Goal: Information Seeking & Learning: Find specific fact

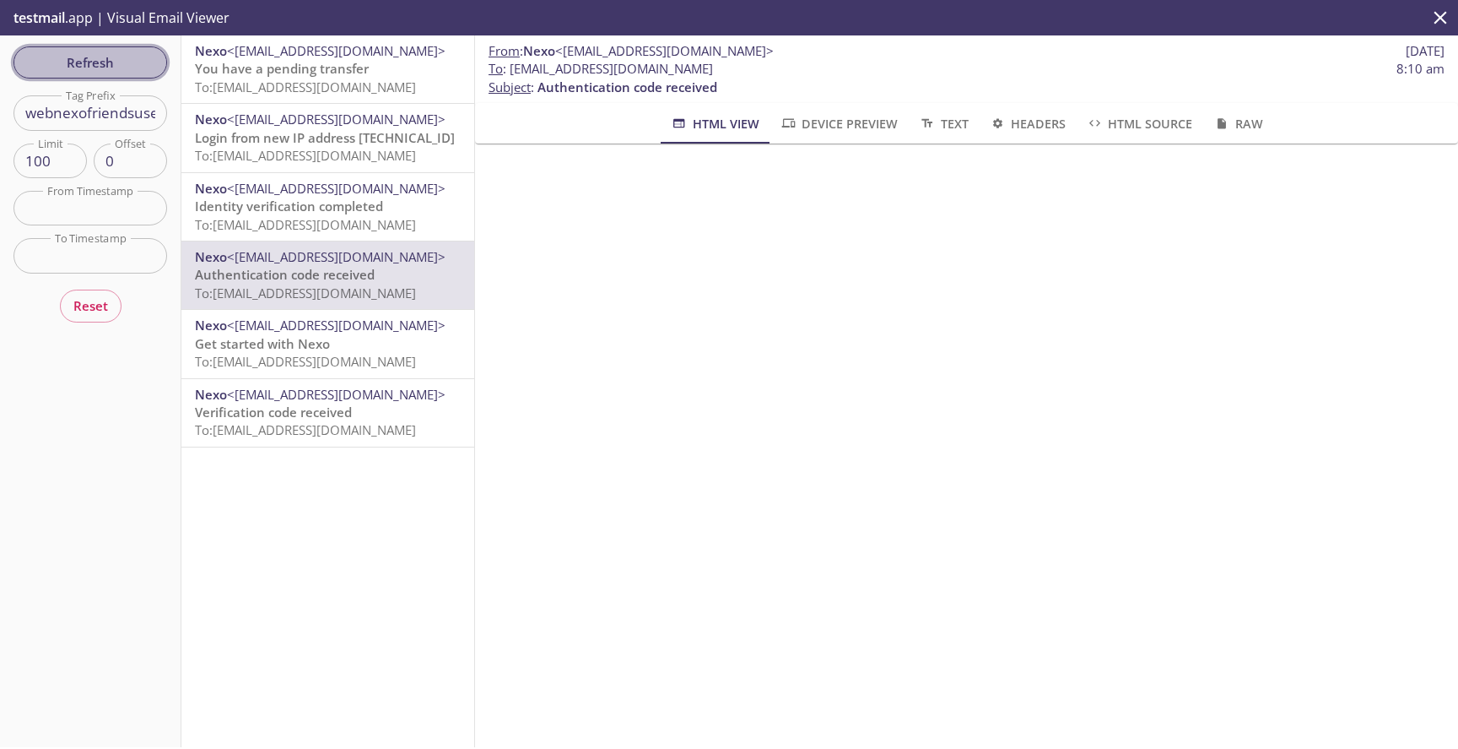
click at [100, 75] on button "Refresh" at bounding box center [91, 62] width 154 height 32
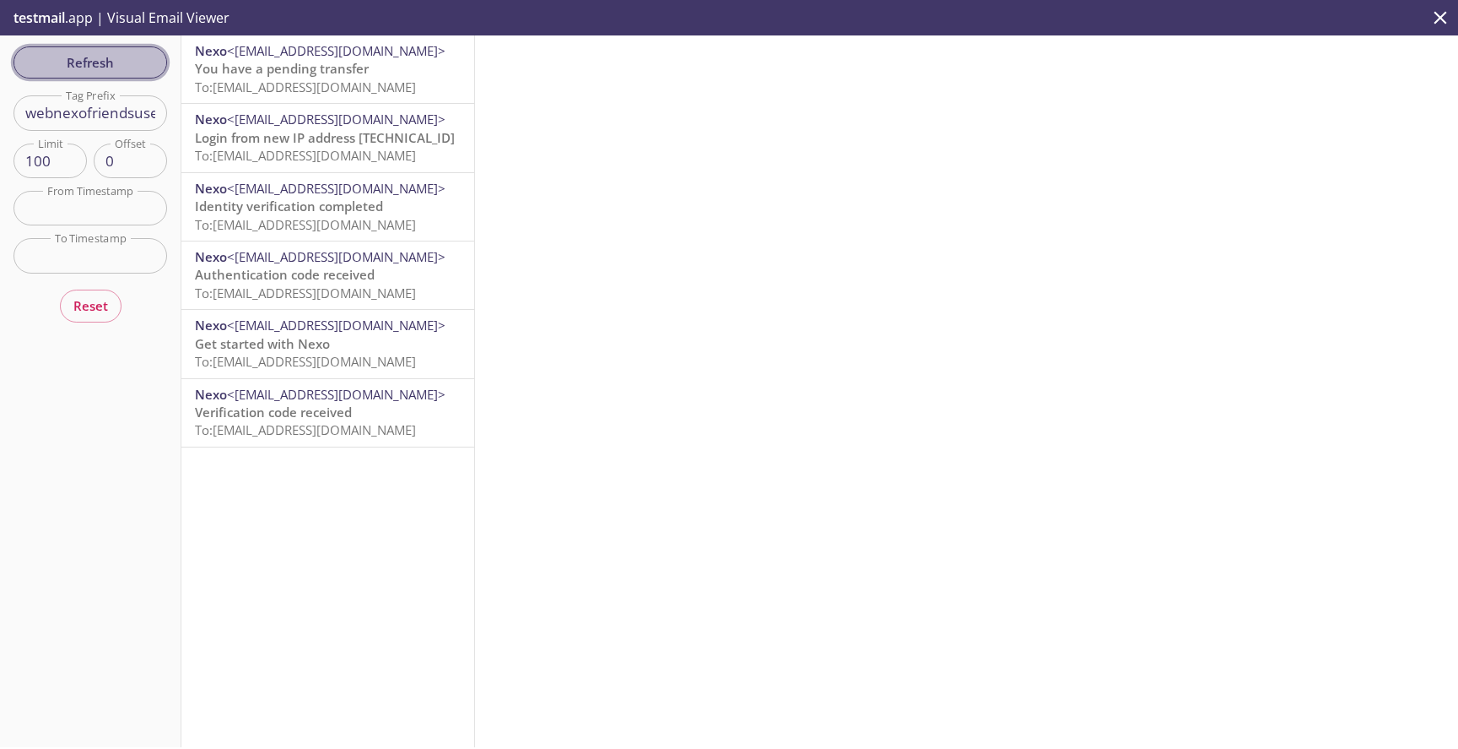
click at [117, 73] on button "Refresh" at bounding box center [91, 62] width 154 height 32
click at [325, 84] on span "To: [EMAIL_ADDRESS][DOMAIN_NAME]" at bounding box center [305, 86] width 221 height 17
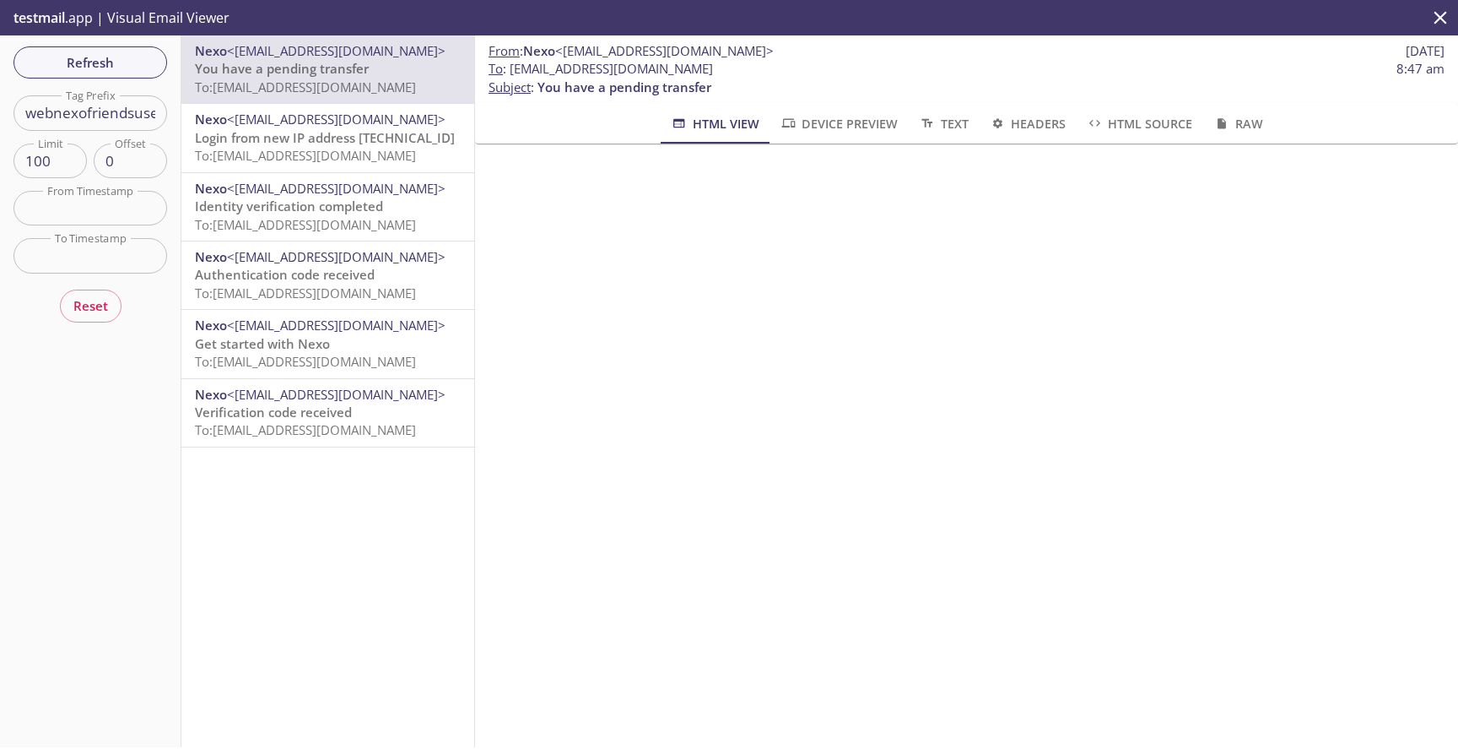
click at [679, 90] on span "You have a pending transfer" at bounding box center [625, 86] width 174 height 17
click at [691, 93] on span "You have a pending transfer" at bounding box center [625, 86] width 174 height 17
drag, startPoint x: 710, startPoint y: 89, endPoint x: 538, endPoint y: 84, distance: 172.3
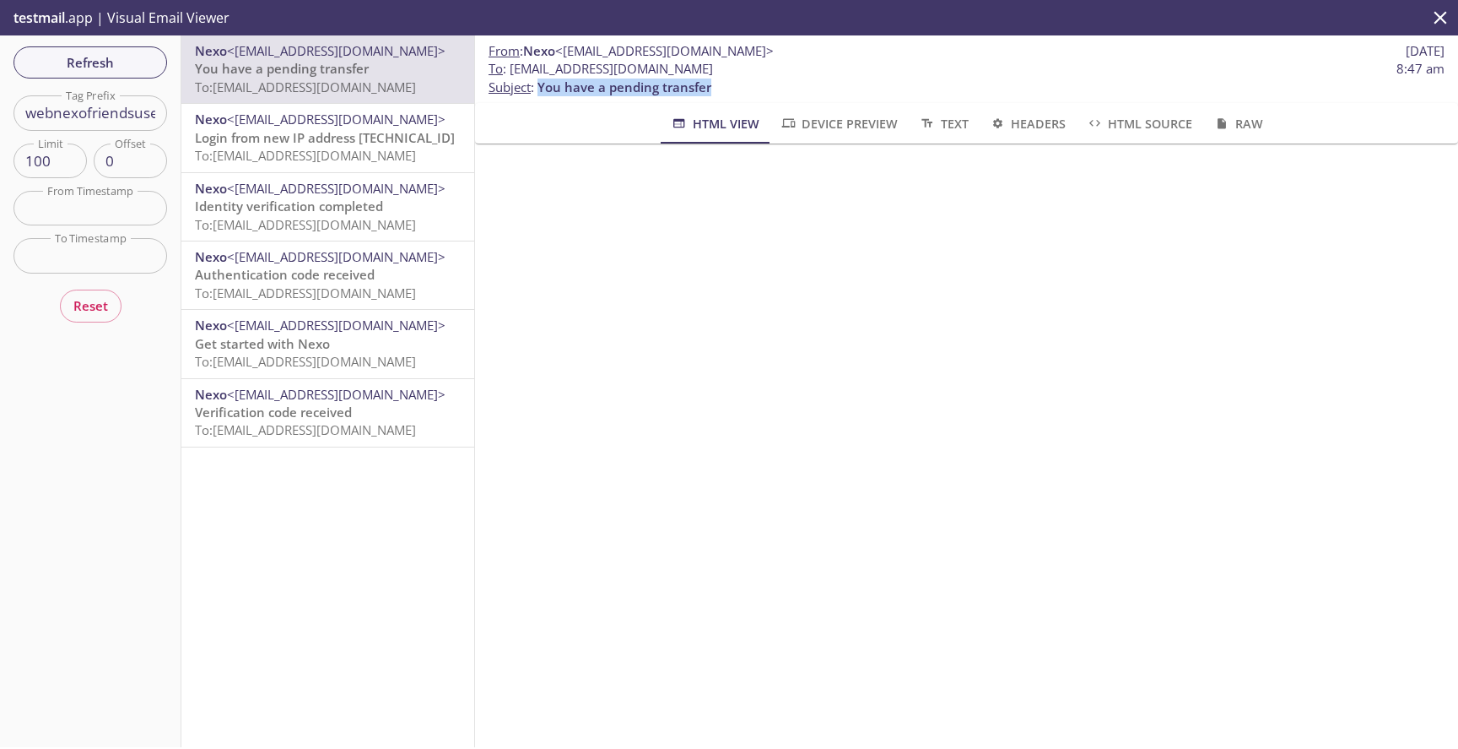
click at [538, 84] on p "To : [EMAIL_ADDRESS][DOMAIN_NAME] 8:47 am Subject : You have a pending transfer" at bounding box center [967, 78] width 956 height 36
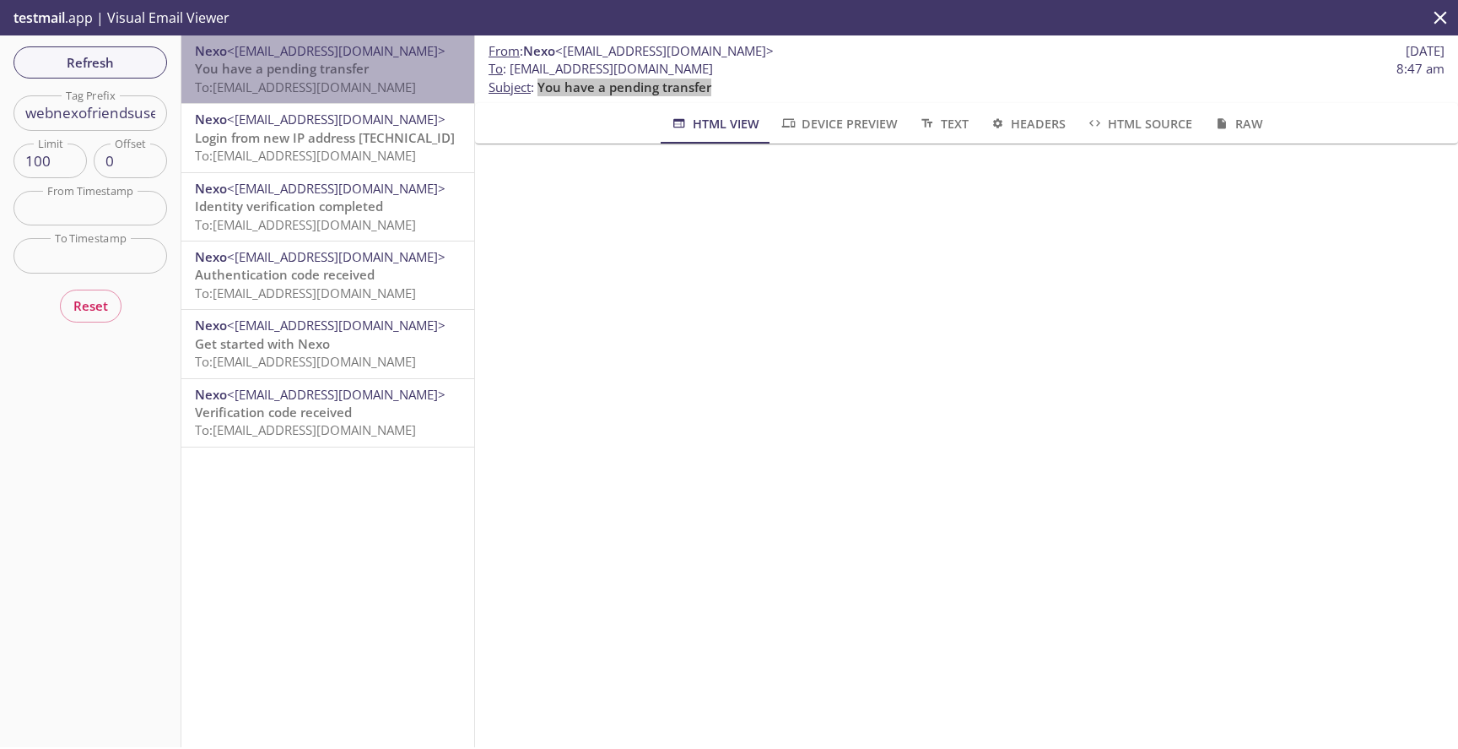
click at [383, 75] on p "You have a pending transfer To: [EMAIL_ADDRESS][DOMAIN_NAME]" at bounding box center [328, 78] width 266 height 36
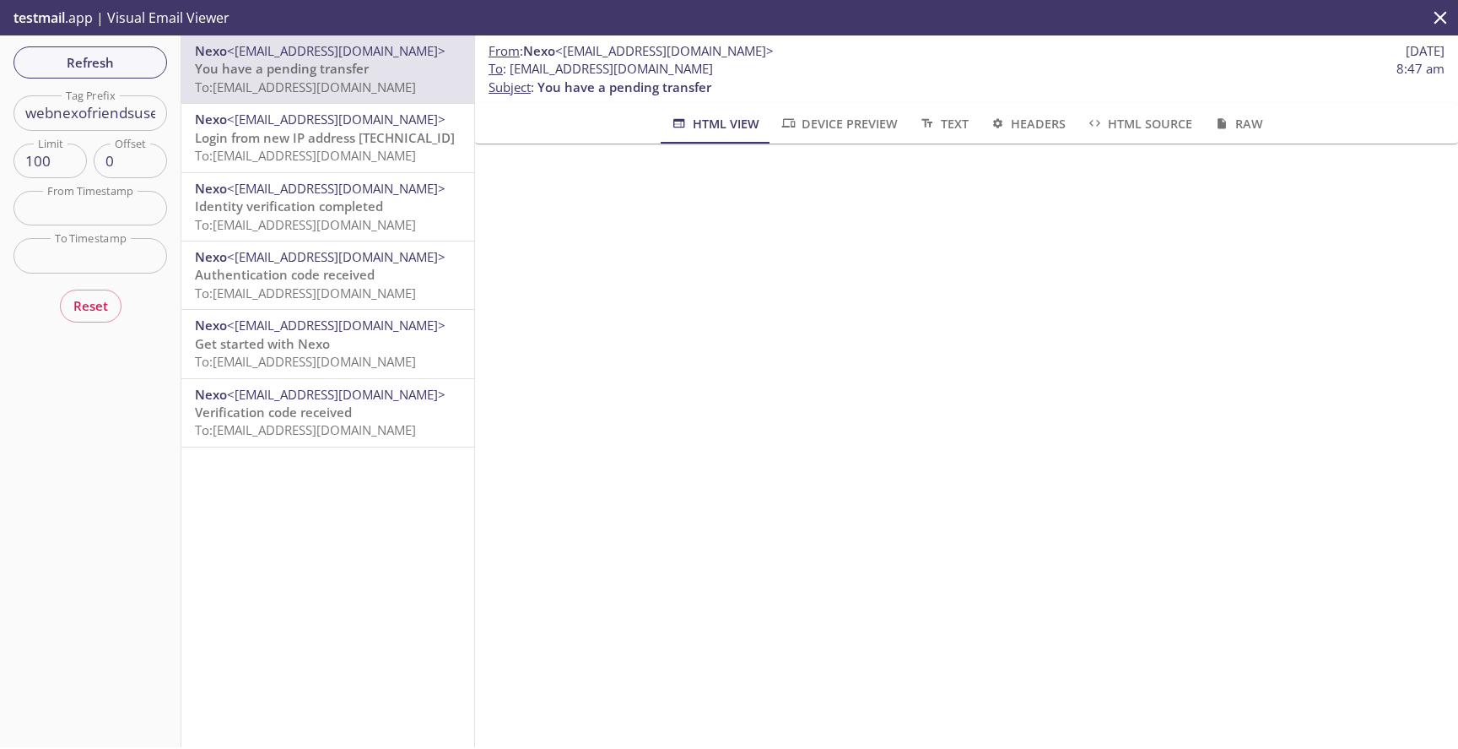
click at [616, 88] on span "You have a pending transfer" at bounding box center [625, 86] width 174 height 17
click at [690, 89] on span "You have a pending transfer" at bounding box center [625, 86] width 174 height 17
drag, startPoint x: 712, startPoint y: 84, endPoint x: 541, endPoint y: 86, distance: 171.3
click at [541, 86] on p "To : [EMAIL_ADDRESS][DOMAIN_NAME] 8:47 am Subject : You have a pending transfer" at bounding box center [967, 78] width 956 height 36
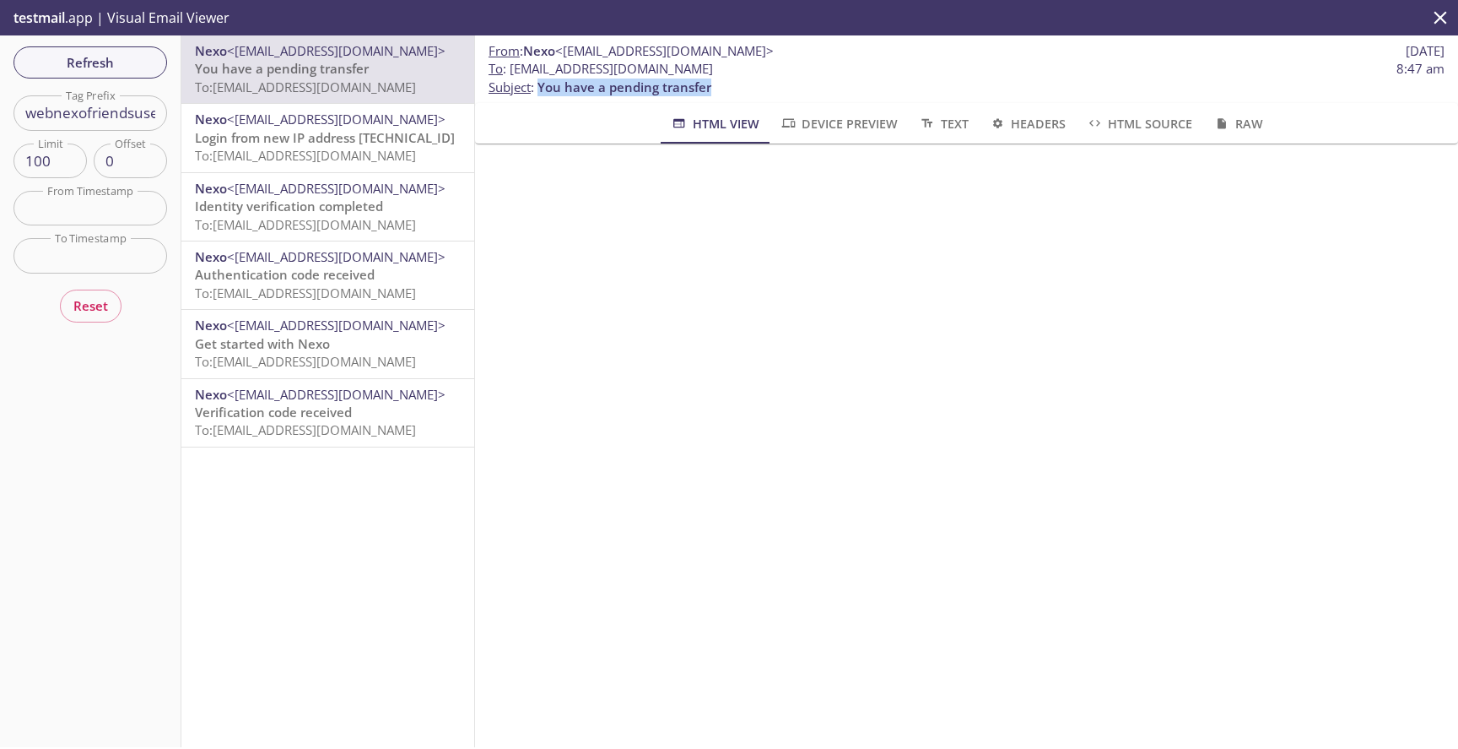
copy span "You have a pending transfer"
click at [965, 124] on span "Text" at bounding box center [943, 123] width 50 height 21
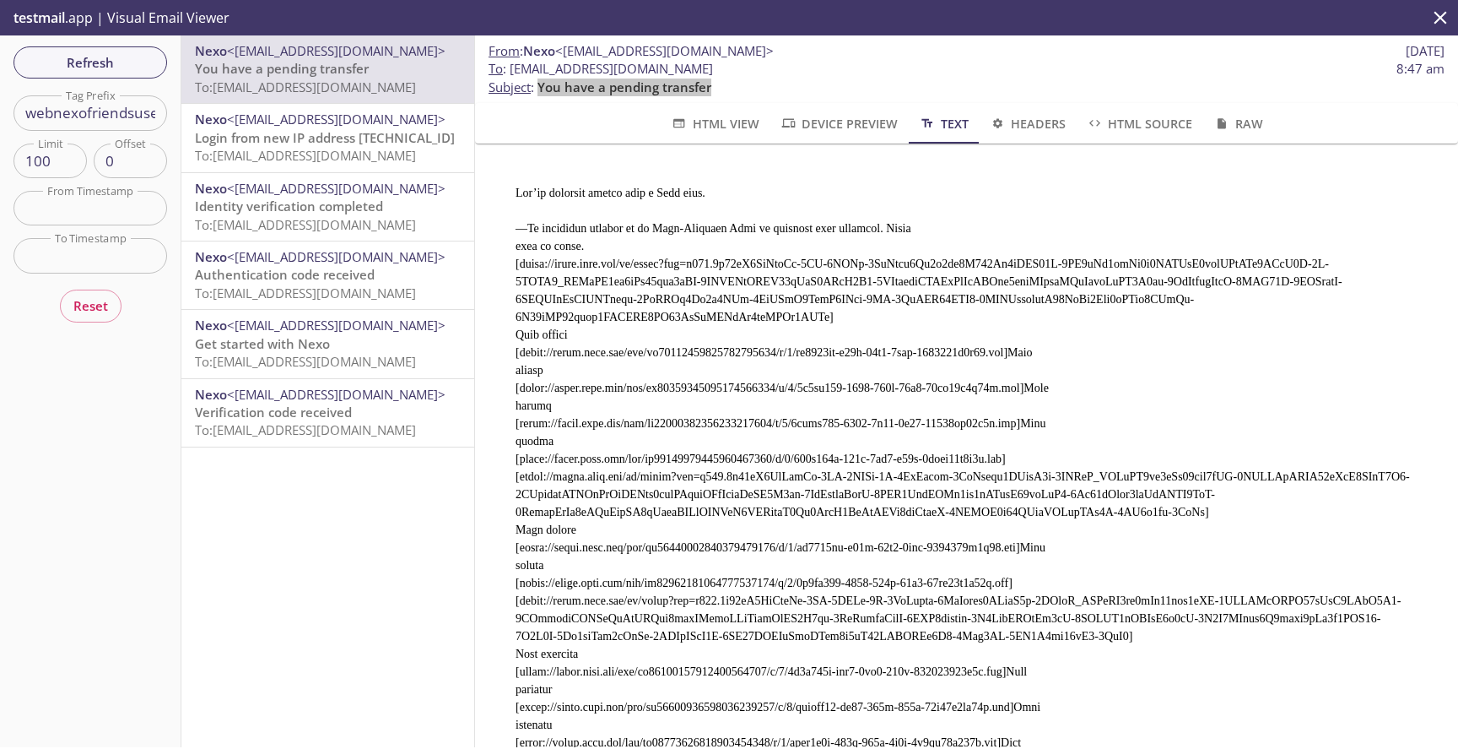
click at [1128, 115] on span "HTML Source" at bounding box center [1139, 123] width 106 height 21
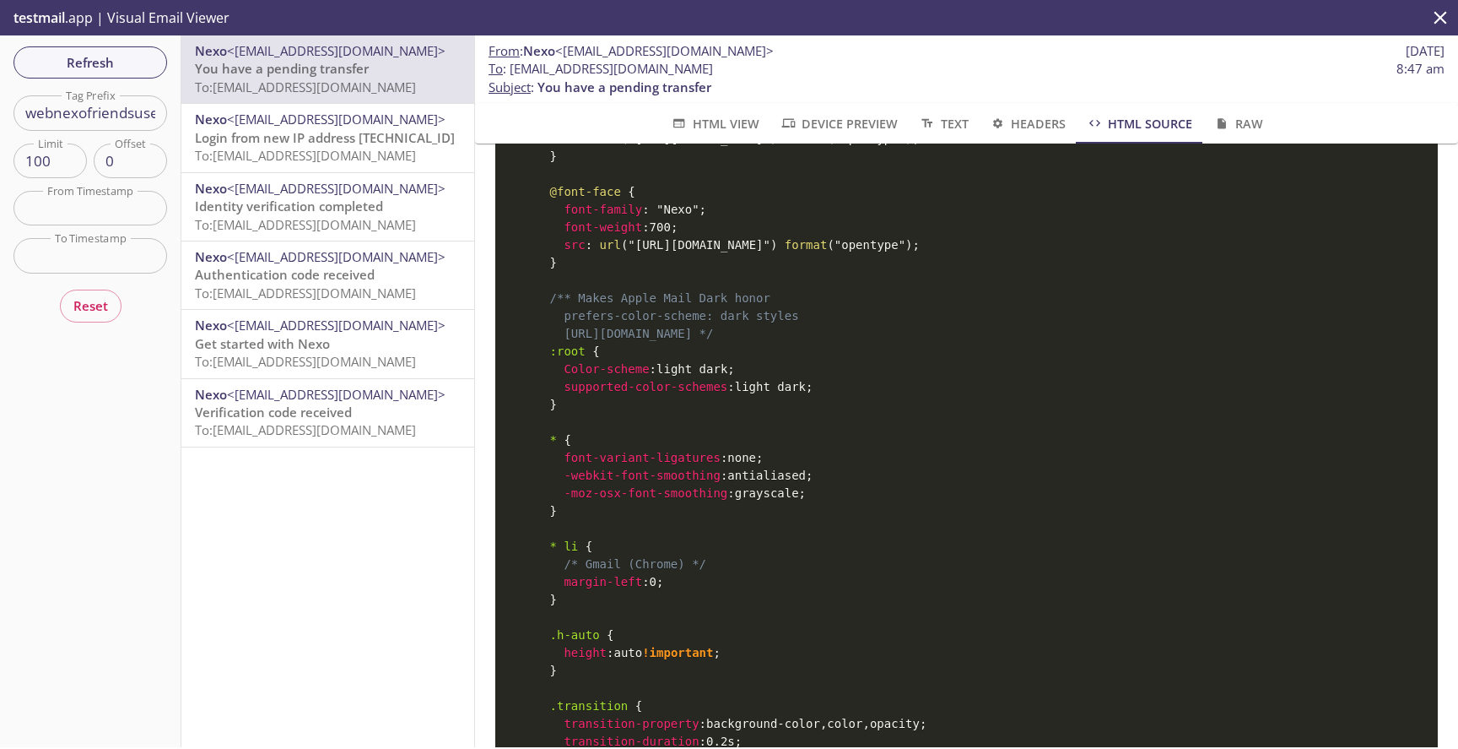
scroll to position [1541, 0]
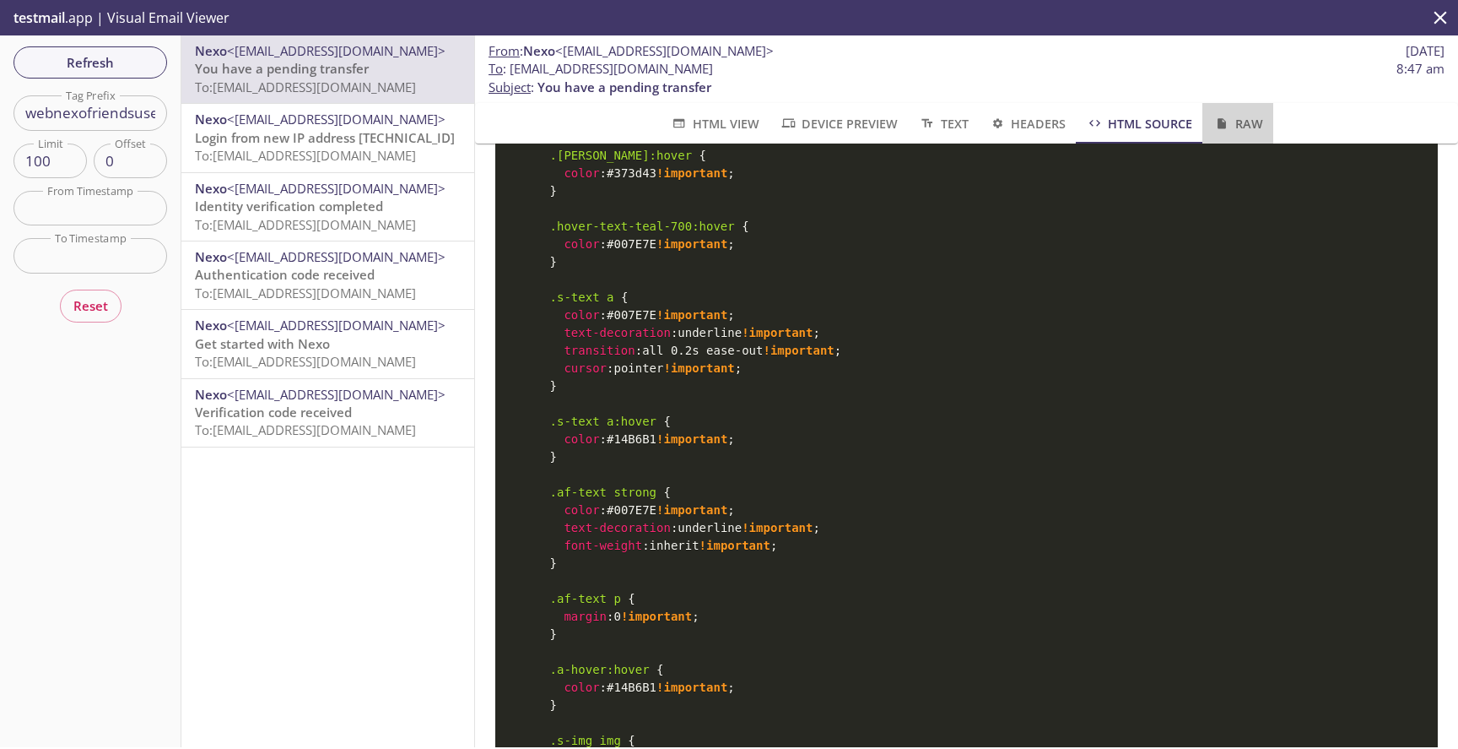
click at [1230, 120] on icon "button" at bounding box center [1222, 123] width 18 height 12
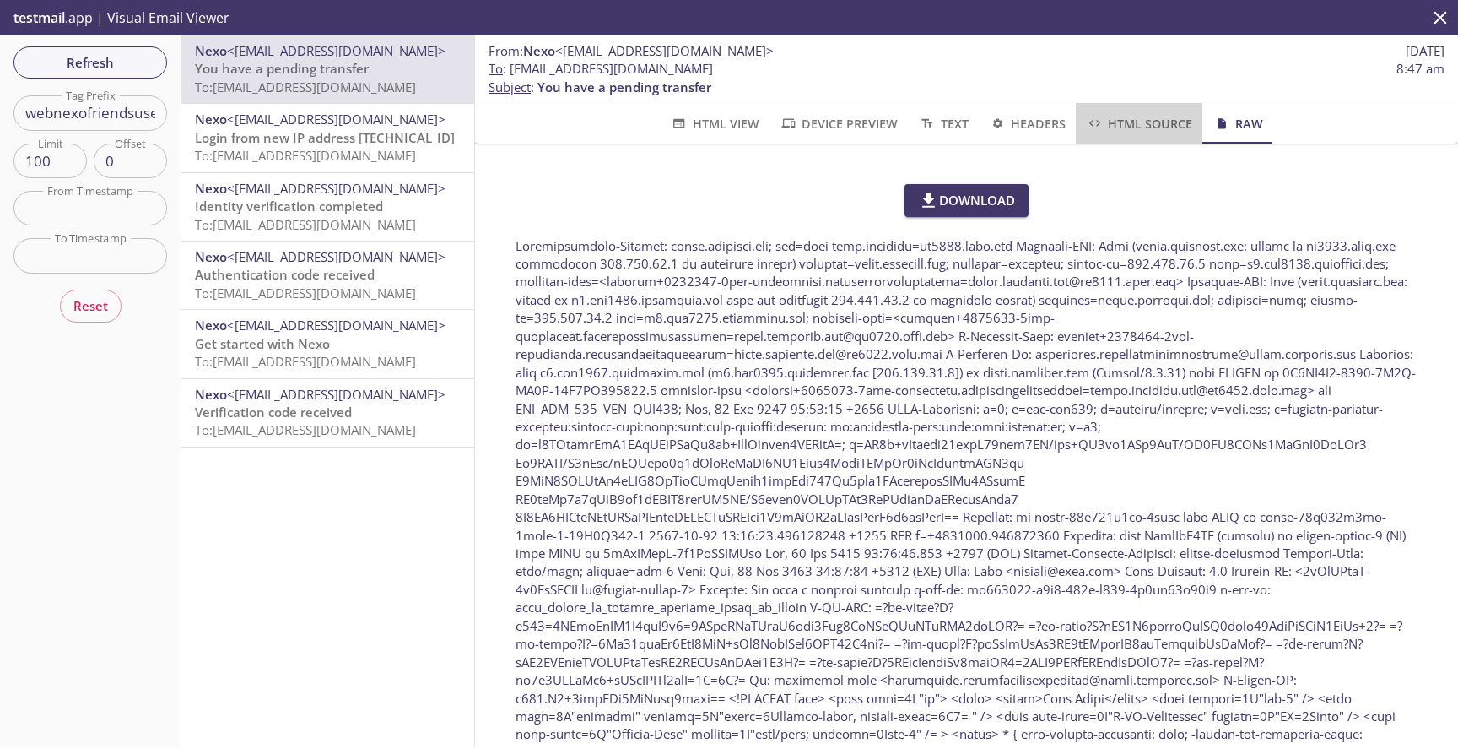
click at [1140, 129] on span "HTML Source" at bounding box center [1139, 123] width 106 height 21
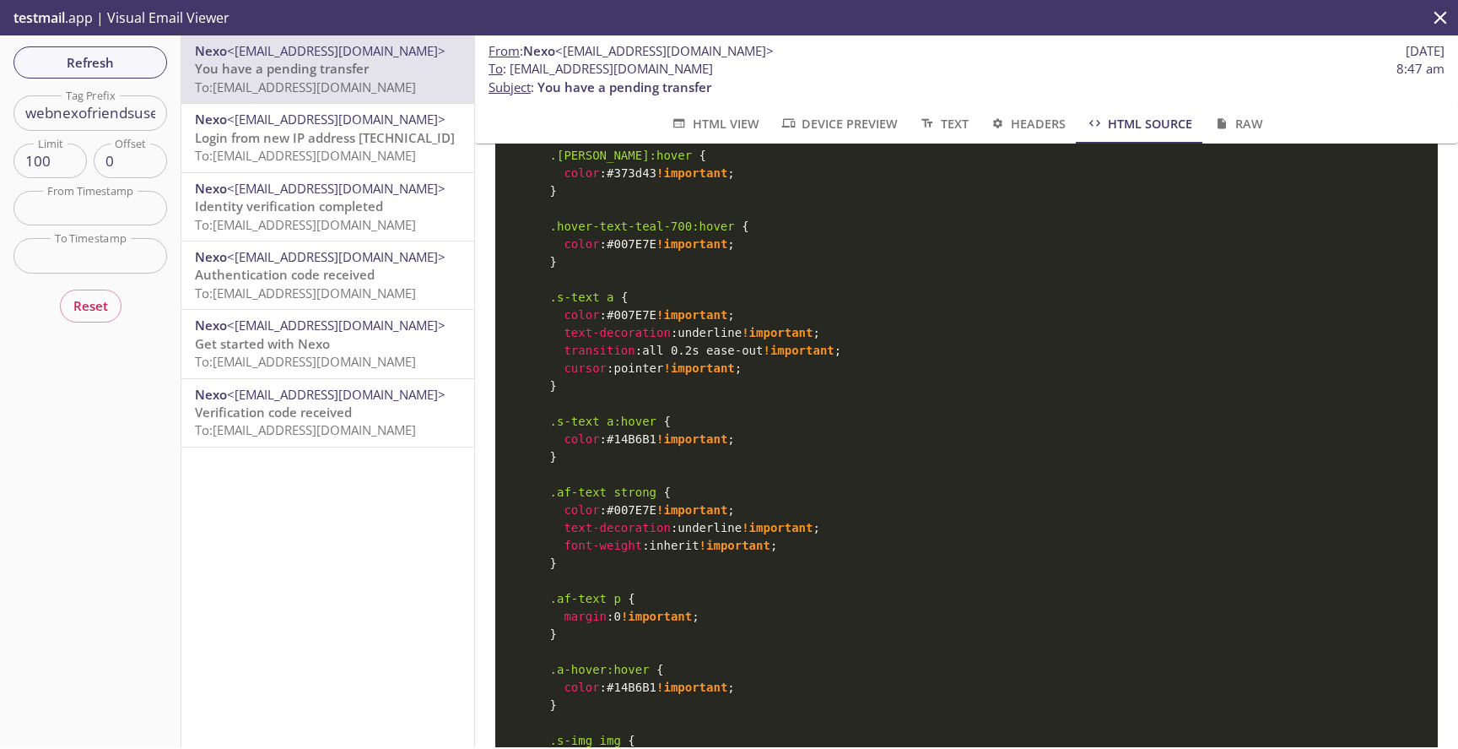
click at [1031, 127] on span "Headers" at bounding box center [1027, 123] width 77 height 21
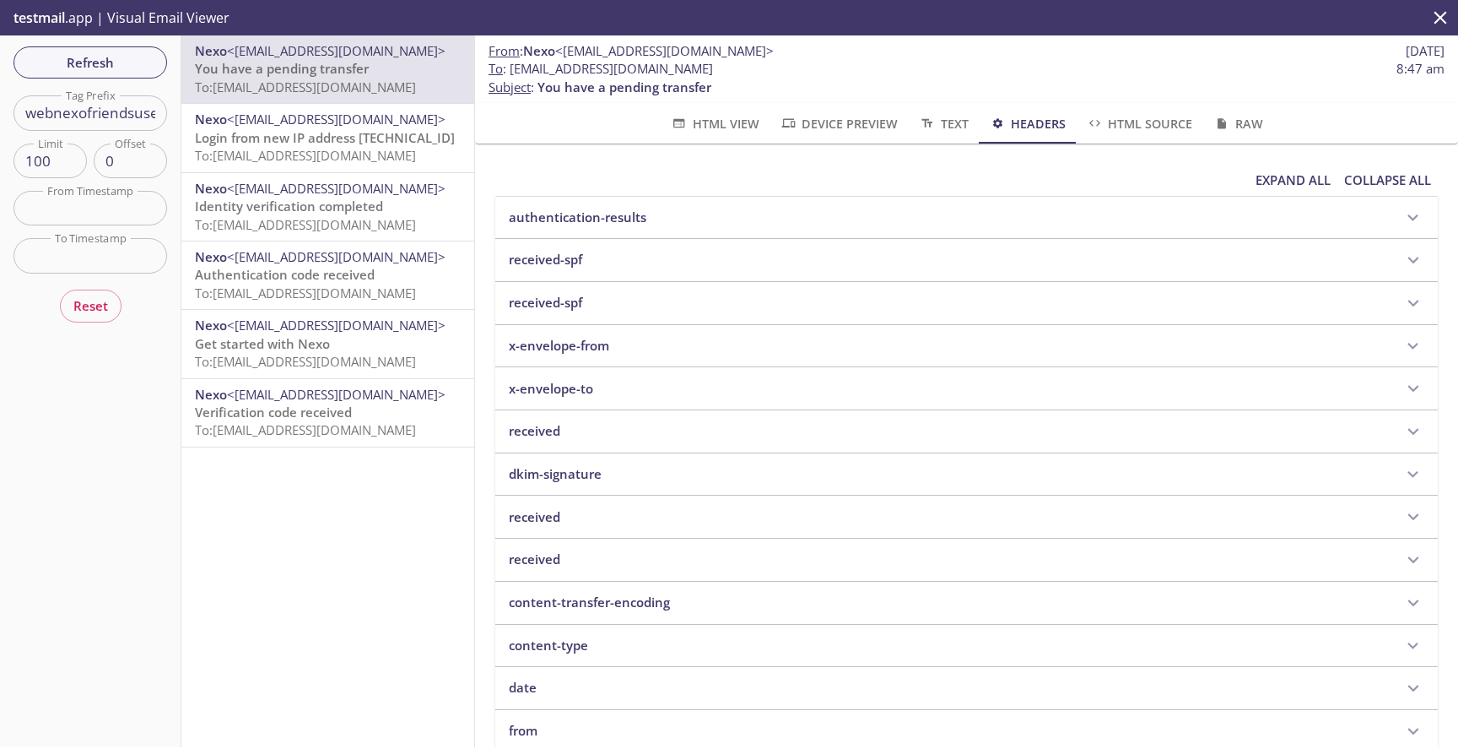
click at [967, 127] on span "Text" at bounding box center [943, 123] width 50 height 21
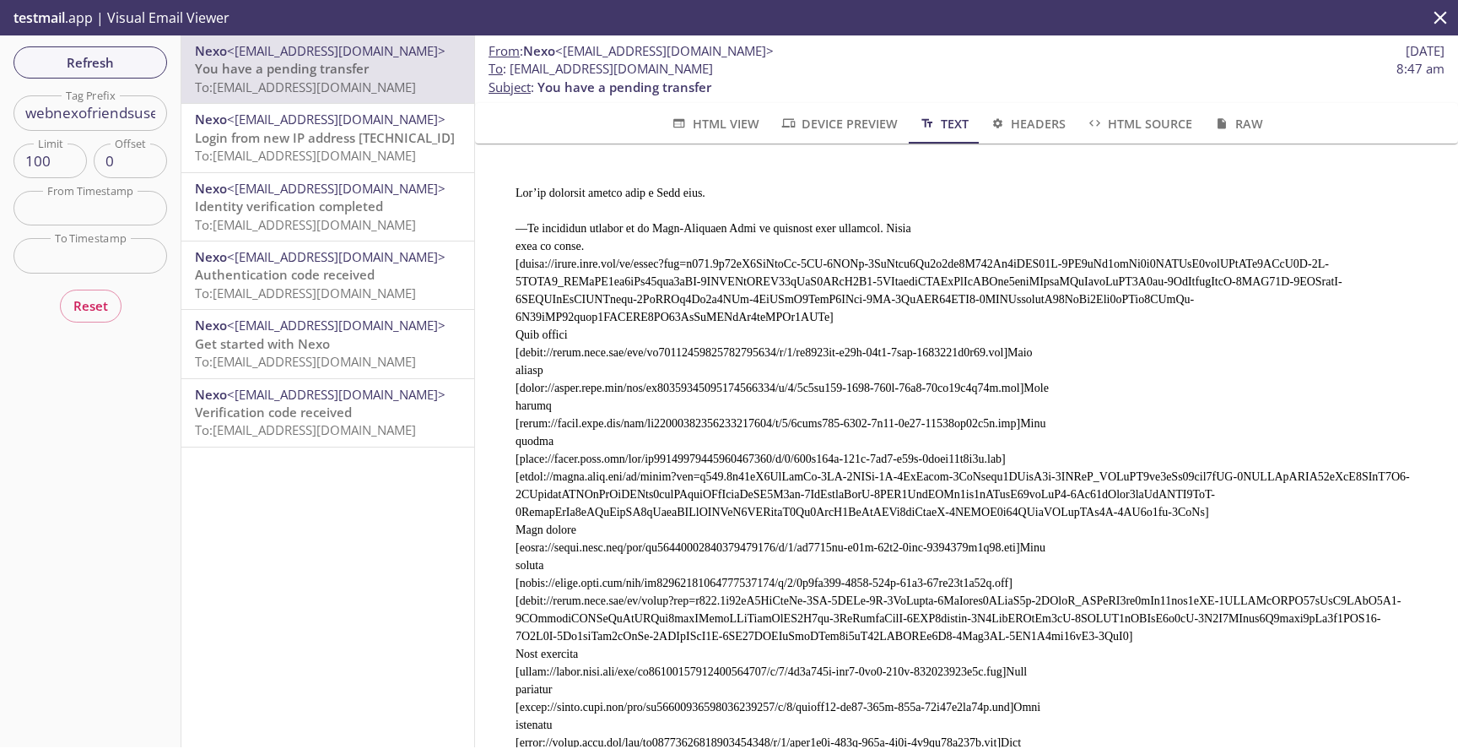
scroll to position [0, 0]
click at [879, 132] on span "Device Preview" at bounding box center [839, 123] width 118 height 21
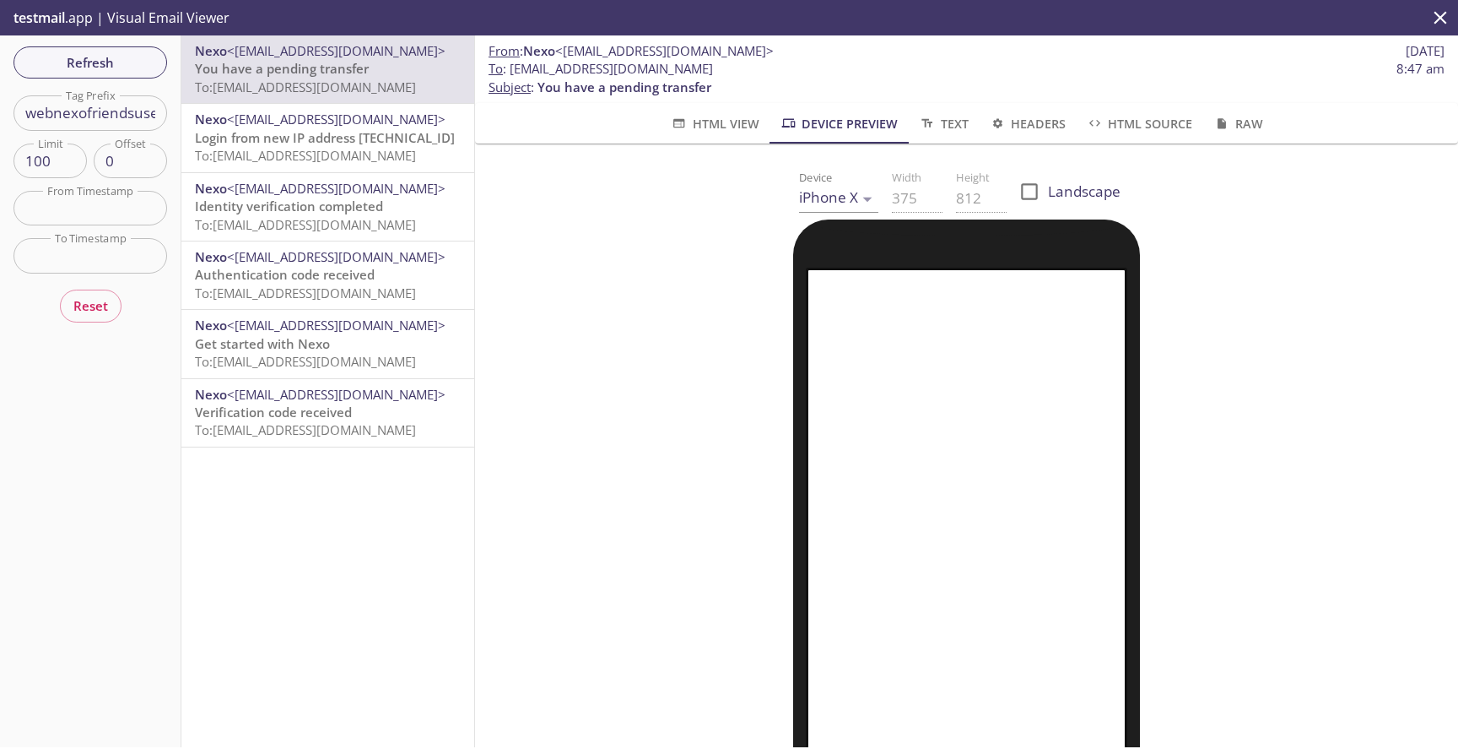
click at [760, 139] on button "HTML View" at bounding box center [714, 123] width 109 height 41
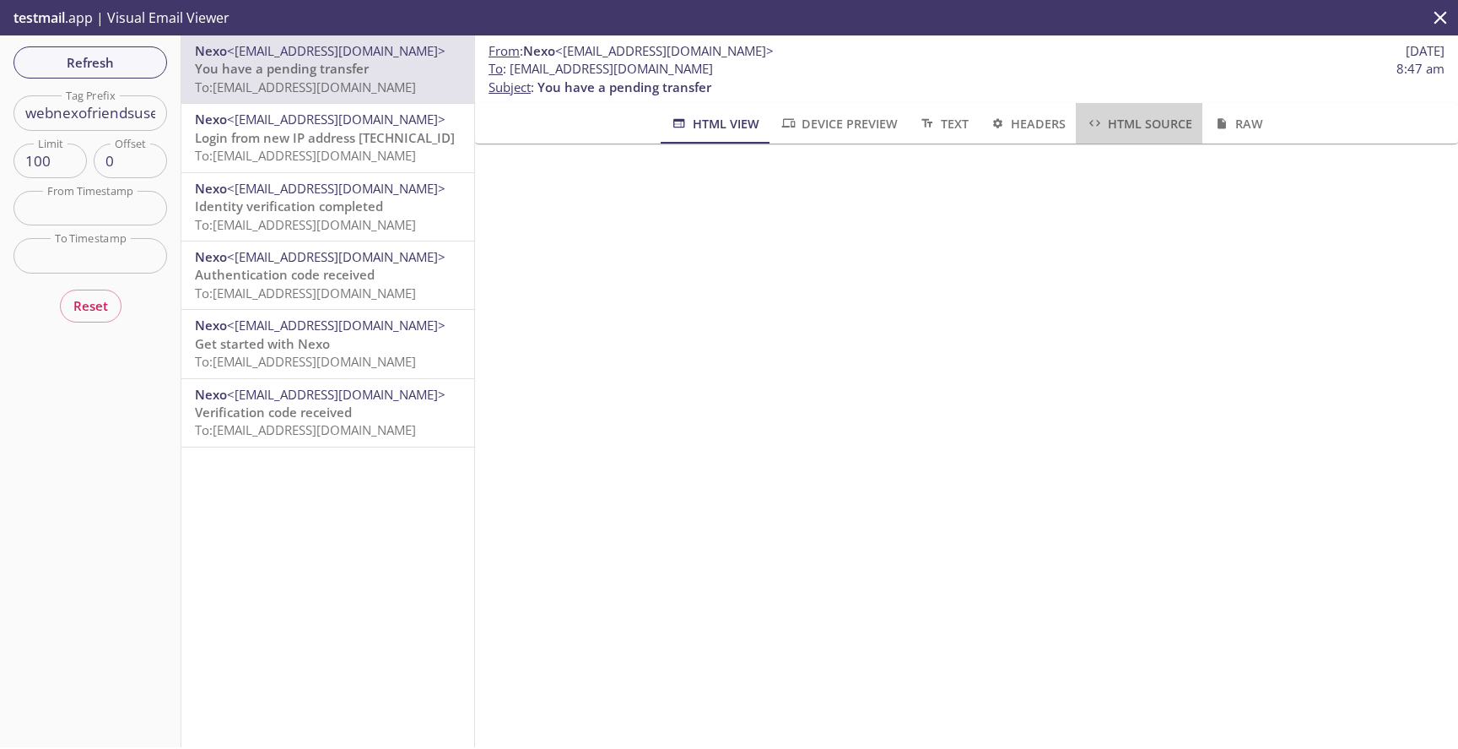
click at [1132, 125] on span "HTML Source" at bounding box center [1139, 123] width 106 height 21
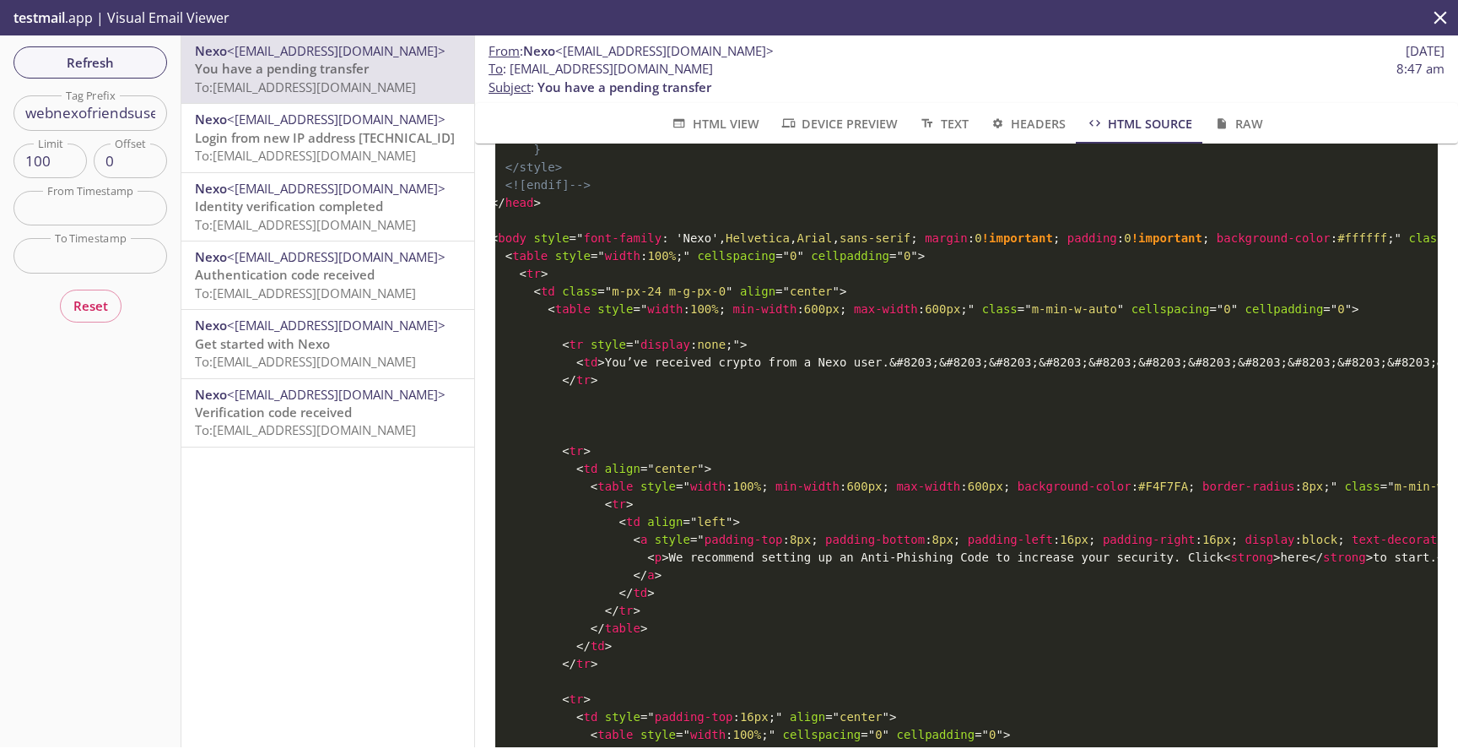
scroll to position [0, 30]
click at [699, 119] on span "HTML View" at bounding box center [714, 123] width 89 height 21
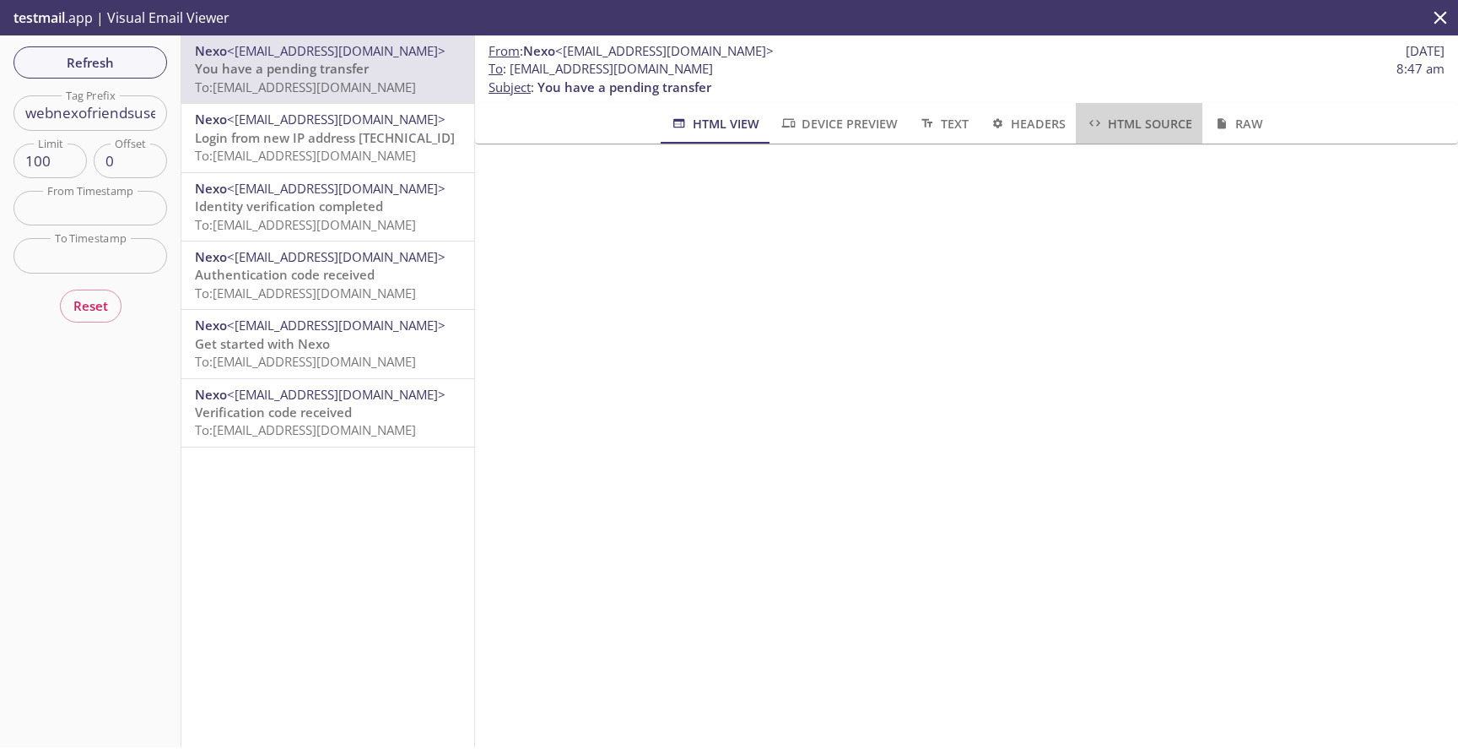
click at [1117, 127] on span "HTML Source" at bounding box center [1139, 123] width 106 height 21
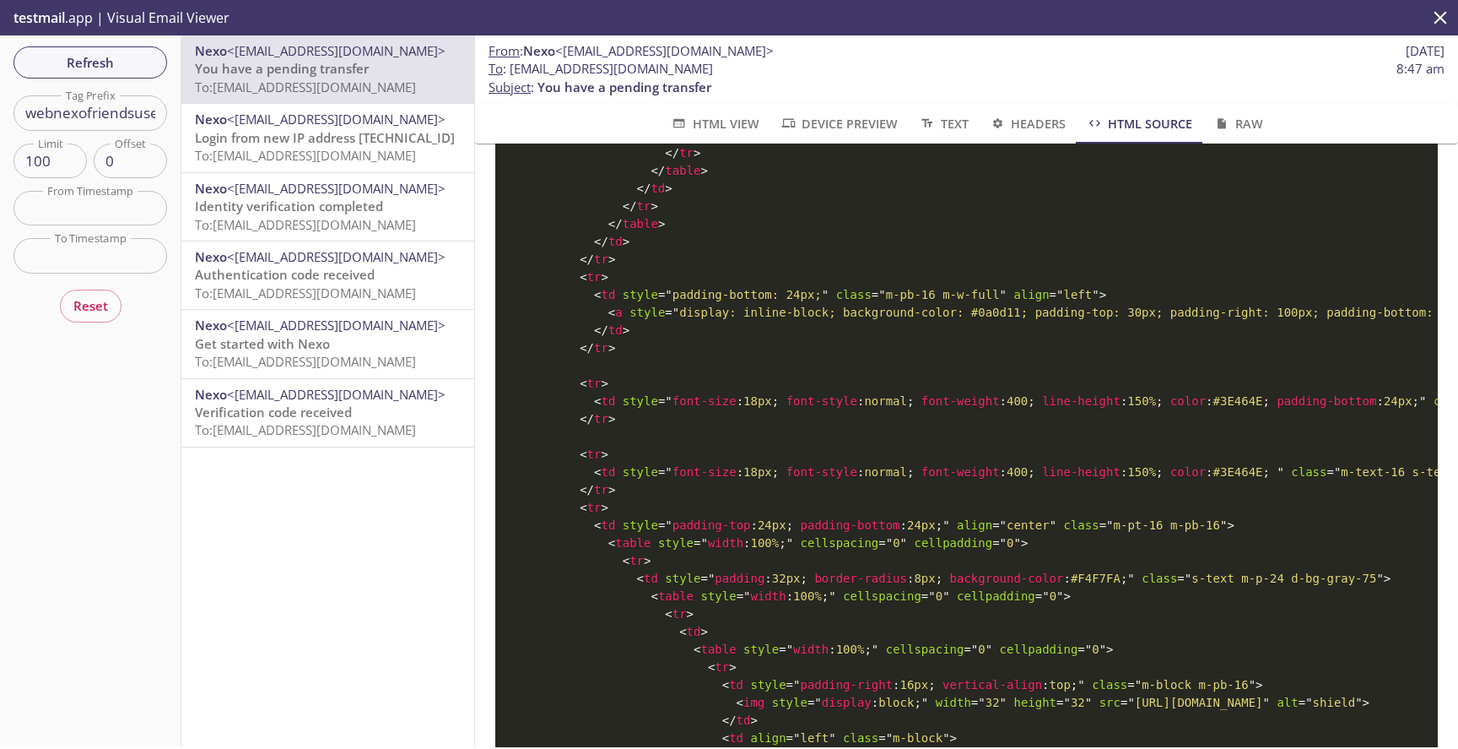
scroll to position [0, 0]
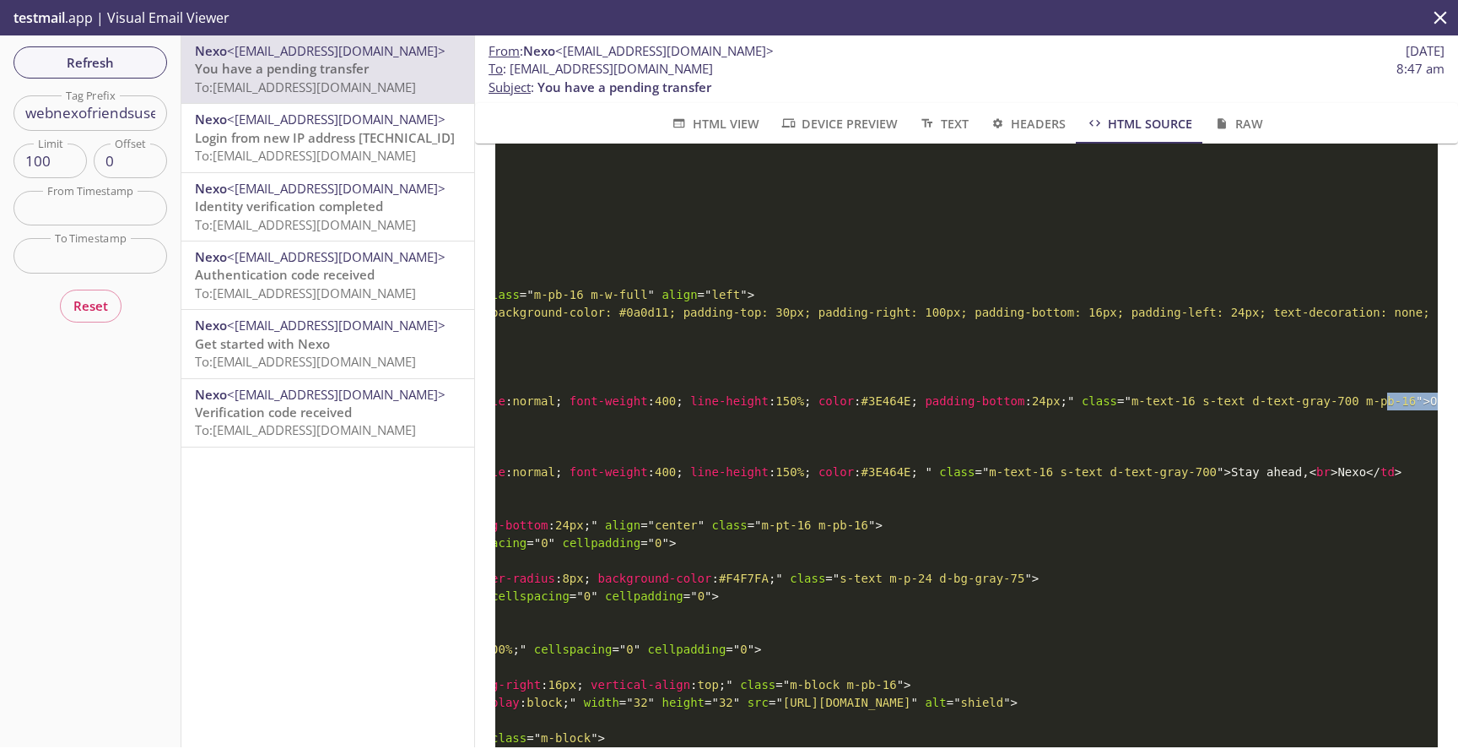
drag, startPoint x: 621, startPoint y: 524, endPoint x: 1453, endPoint y: 517, distance: 832.2
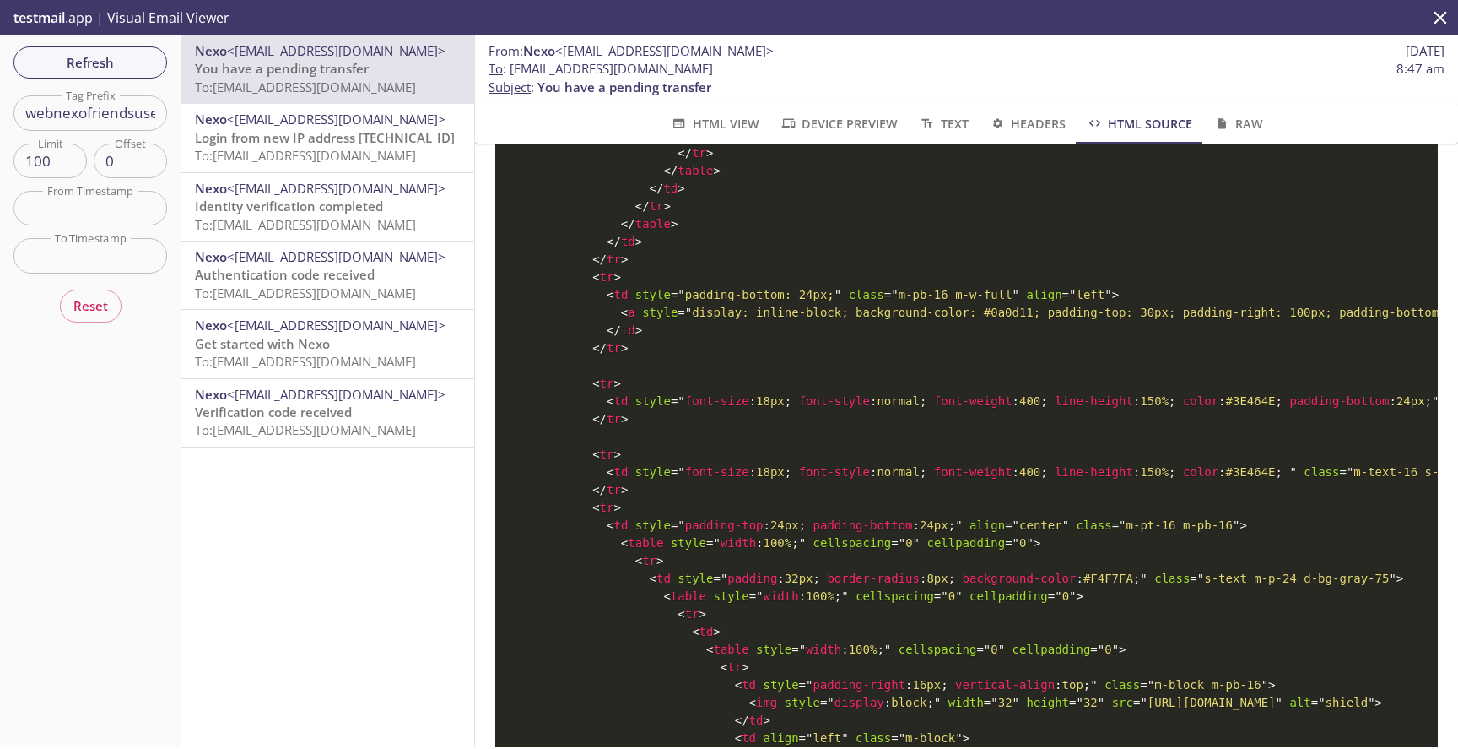
drag, startPoint x: 1249, startPoint y: 526, endPoint x: 618, endPoint y: 525, distance: 631.3
copy code "Once claimed, the assets can be utilized within the Nexo product suite. If not …"
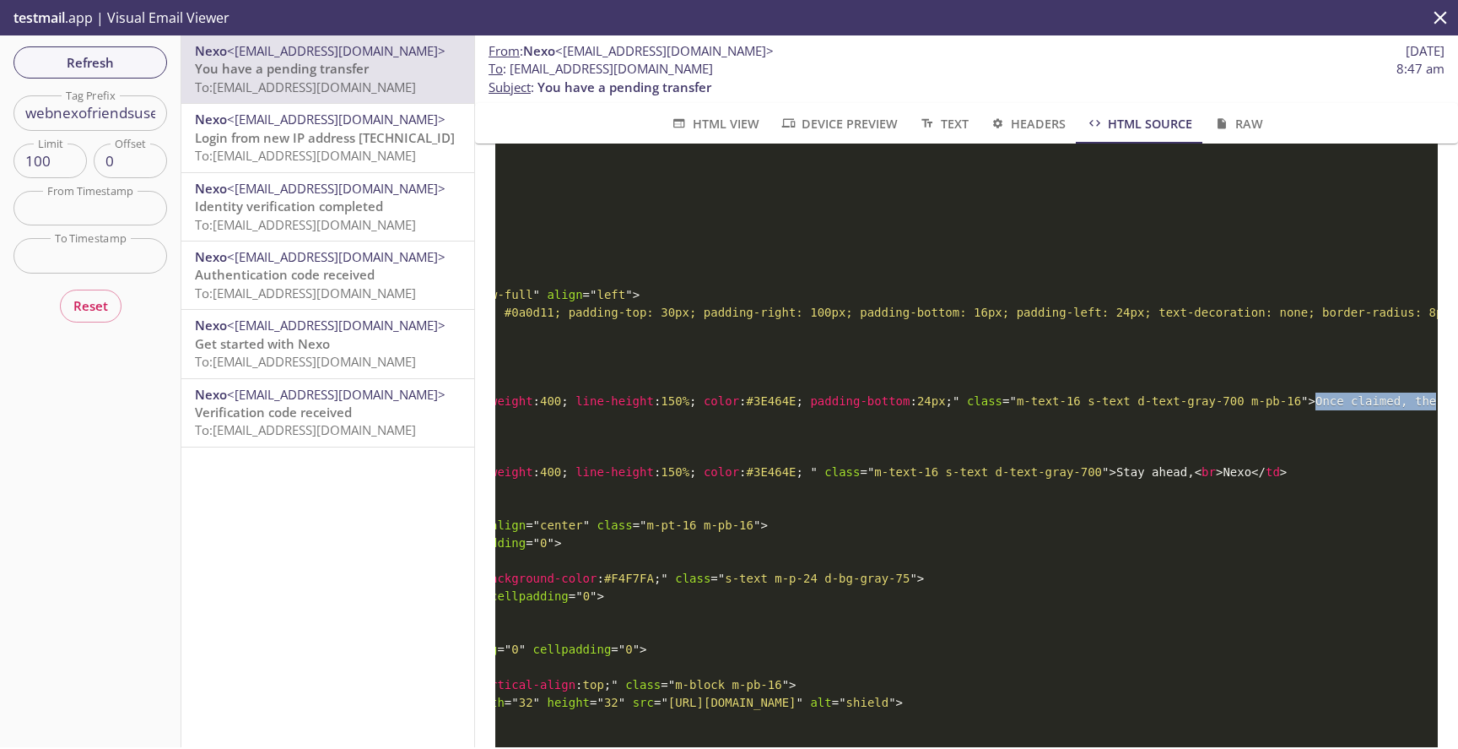
scroll to position [0, 494]
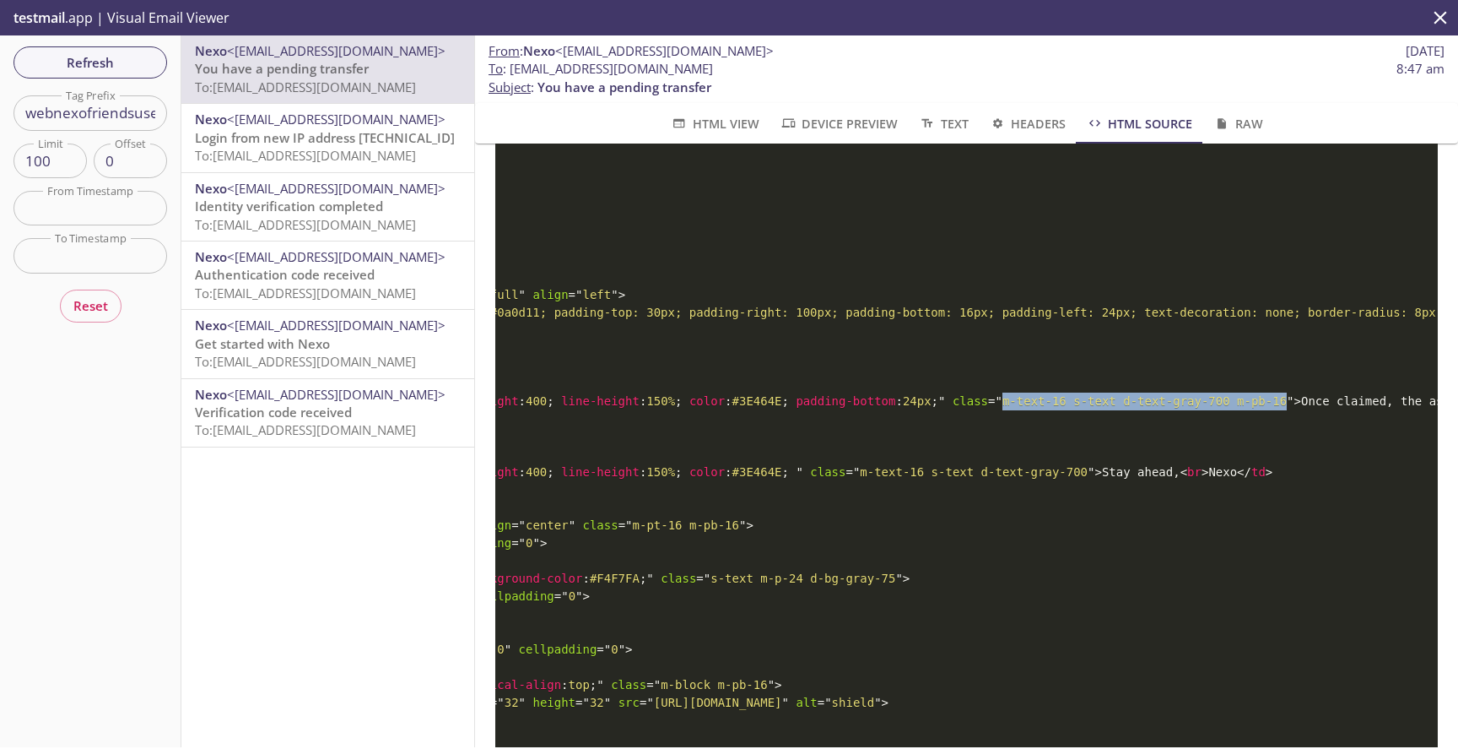
drag, startPoint x: 1042, startPoint y: 507, endPoint x: 1324, endPoint y: 505, distance: 282.8
click at [1294, 408] on span "= " m-text-16 s-text d-text-gray-700 m-pb-16 "" at bounding box center [1141, 401] width 306 height 14
copy span "m-text-16 s-text d-text-gray-700 m-pb-16"
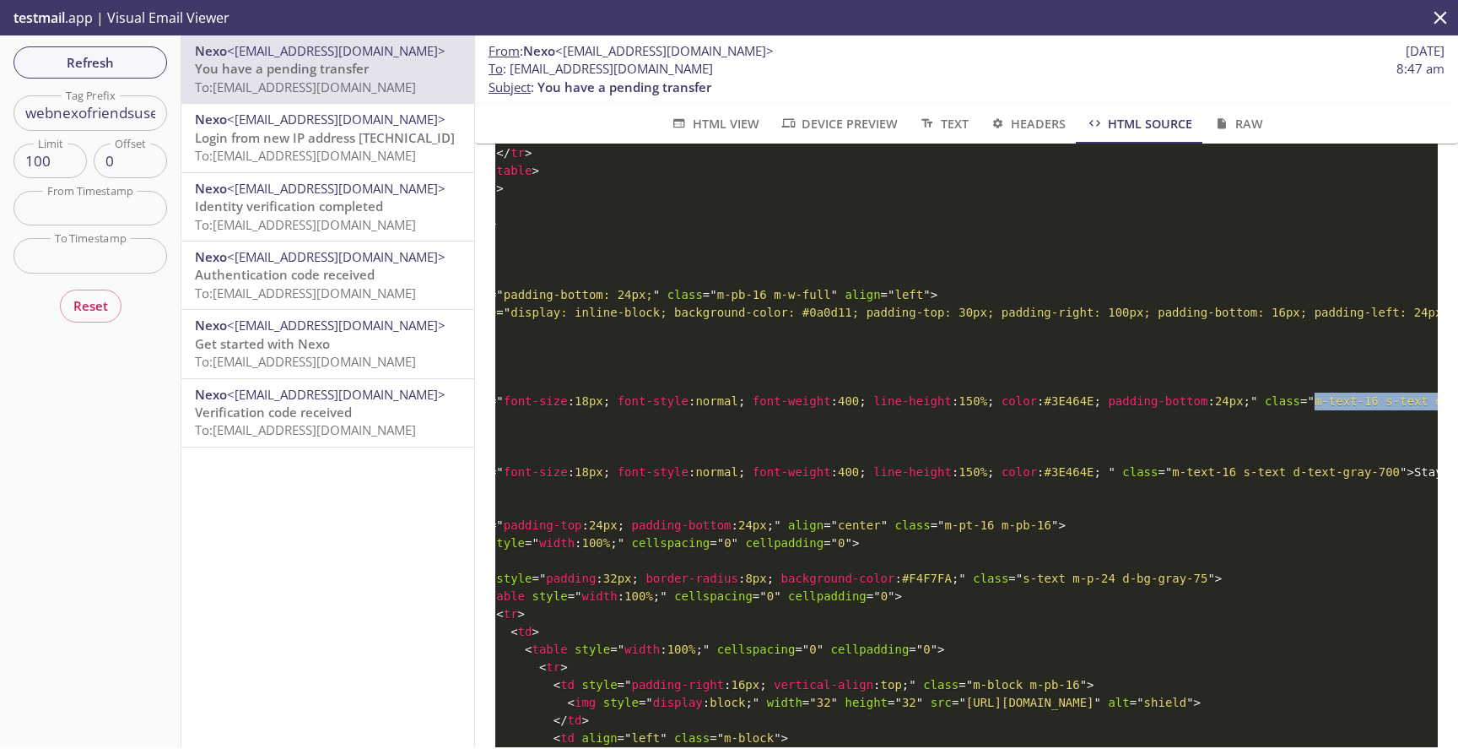
scroll to position [0, 72]
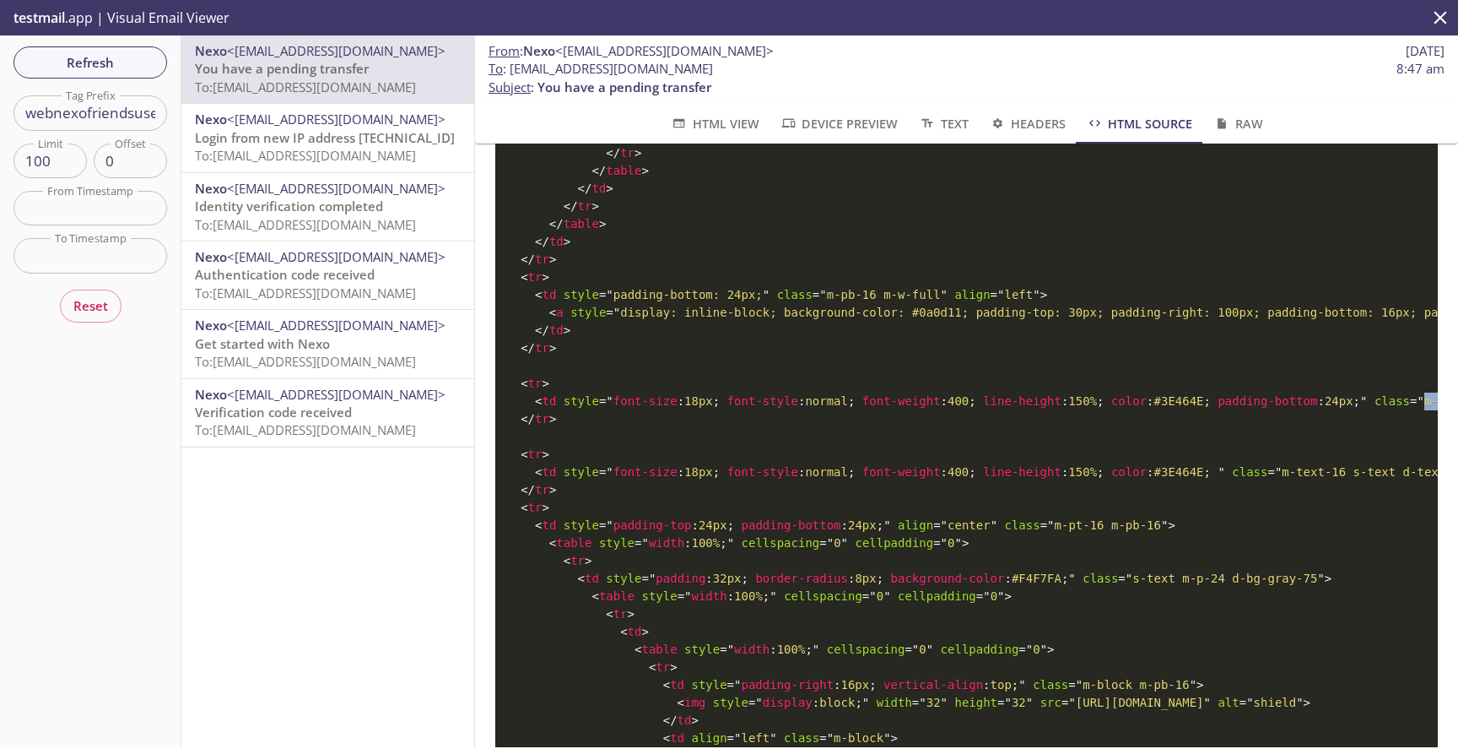
click at [705, 136] on button "HTML View" at bounding box center [714, 123] width 109 height 41
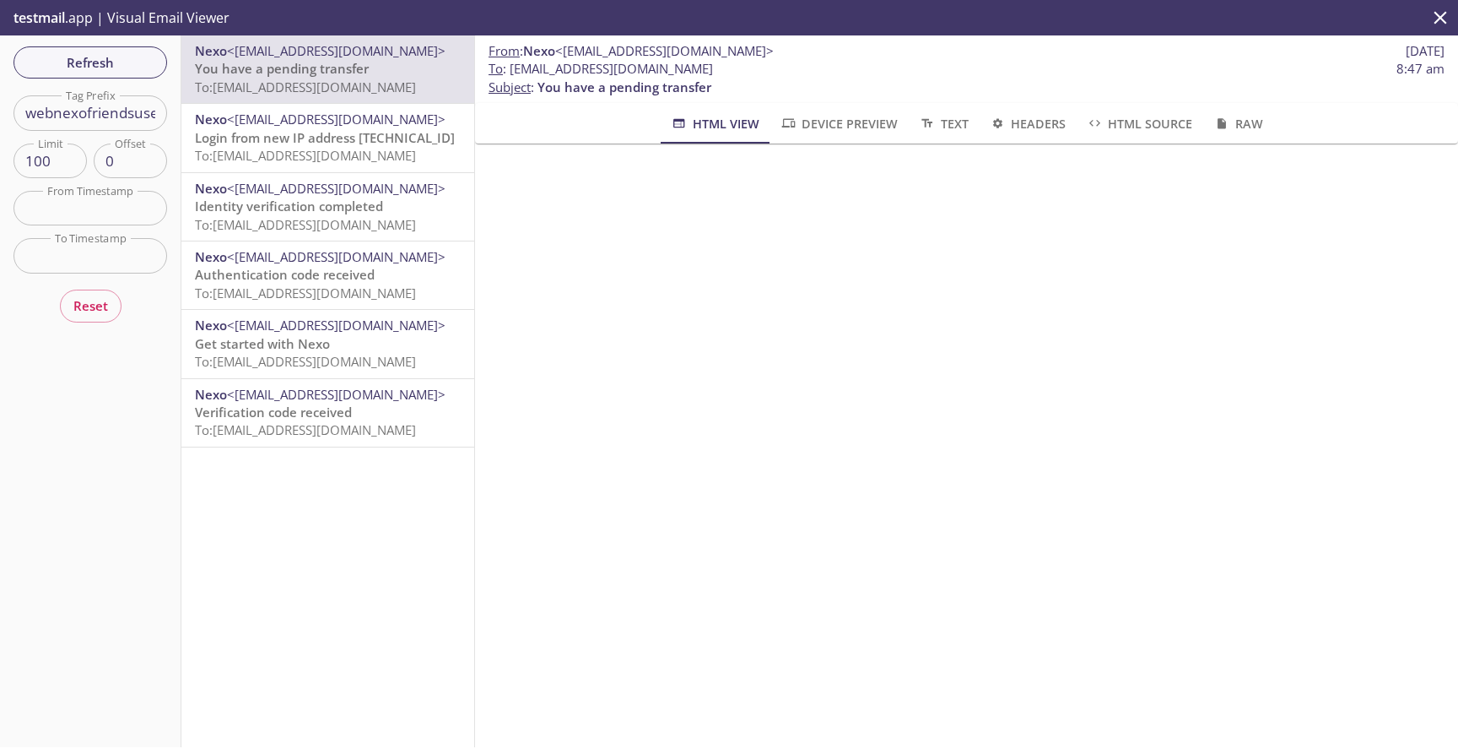
scroll to position [389, 0]
click at [1222, 127] on icon "button" at bounding box center [1222, 123] width 8 height 10
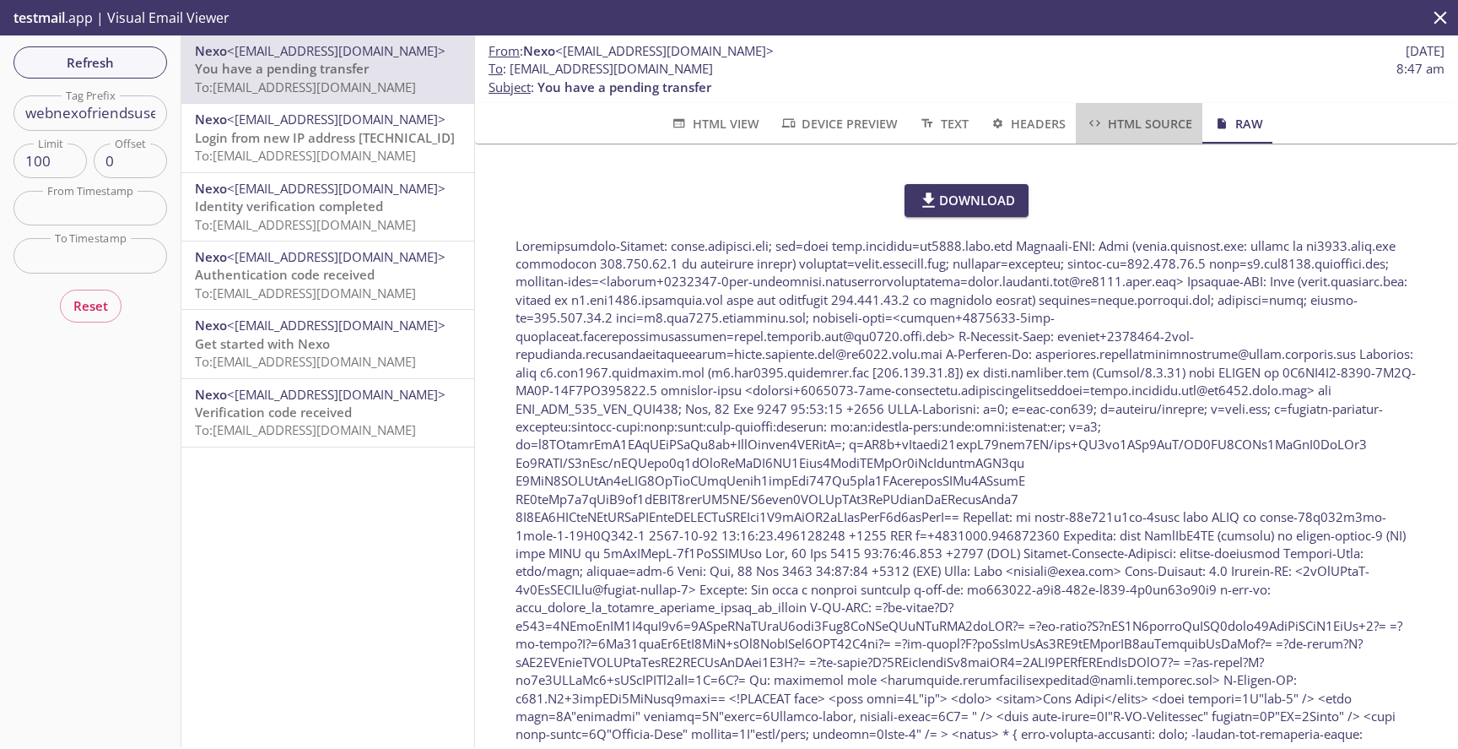
click at [1161, 123] on span "HTML Source" at bounding box center [1139, 123] width 106 height 21
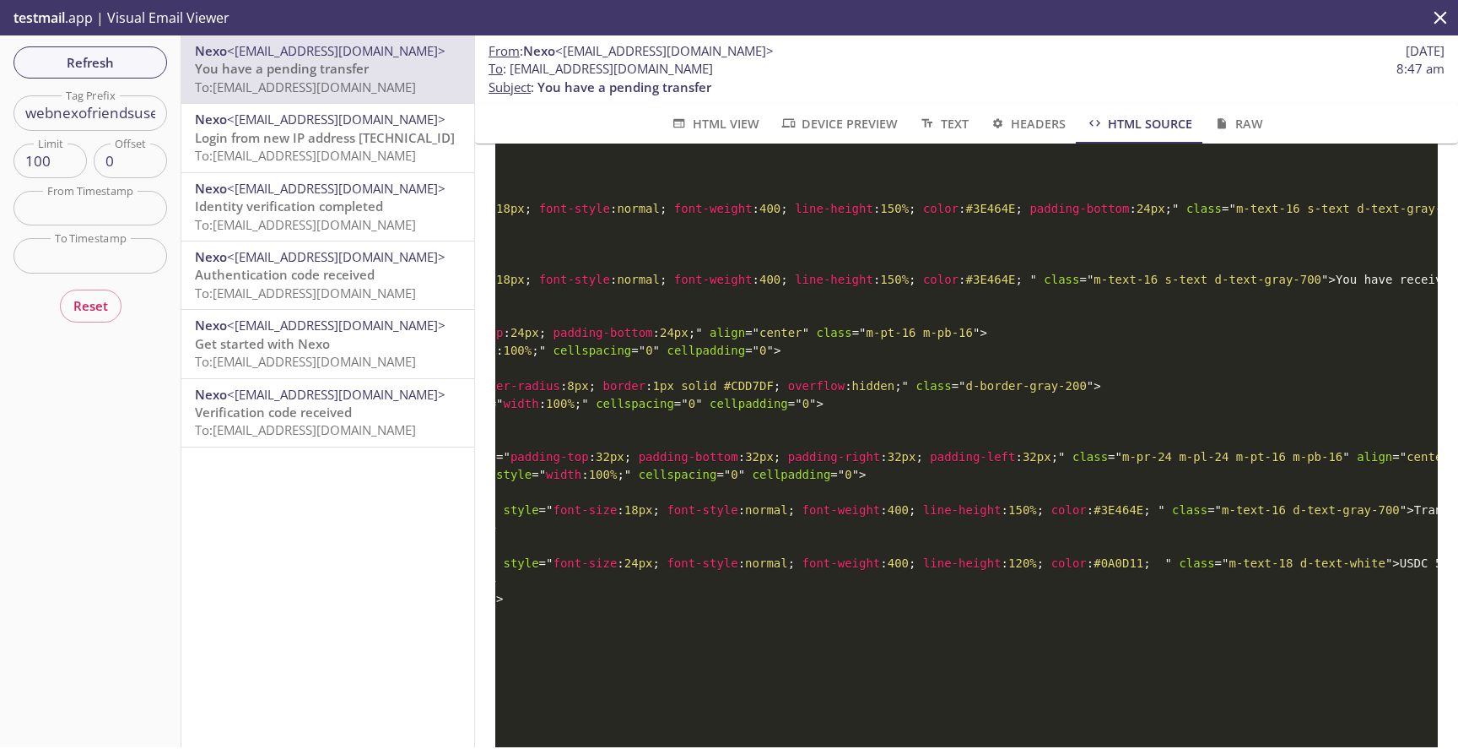
scroll to position [0, 272]
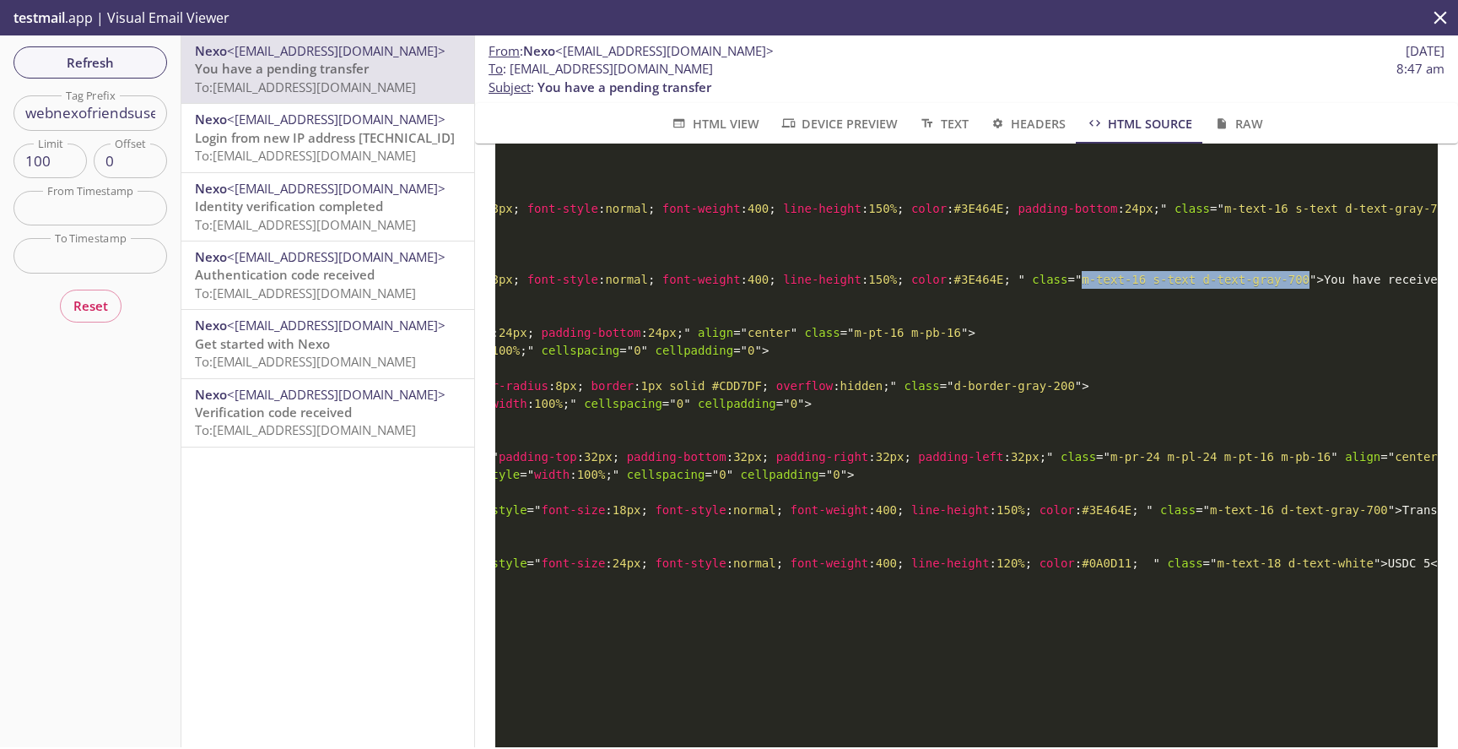
drag, startPoint x: 1117, startPoint y: 314, endPoint x: 1339, endPoint y: 307, distance: 222.9
click at [1317, 286] on span "= " m-text-16 s-text d-text-gray-700 "" at bounding box center [1192, 280] width 249 height 14
copy span "m-text-16 s-text d-text-gray-700"
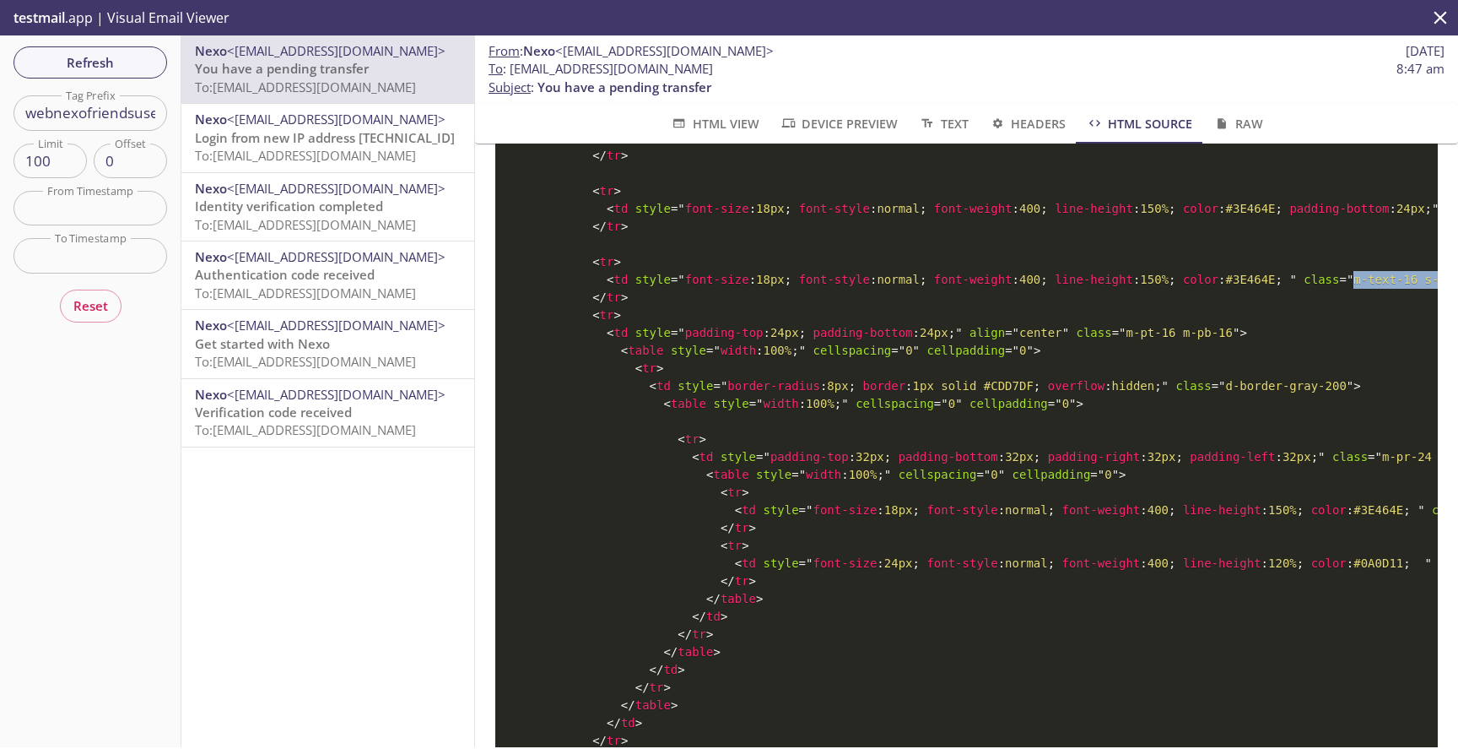
click at [728, 116] on span "HTML View" at bounding box center [714, 123] width 89 height 21
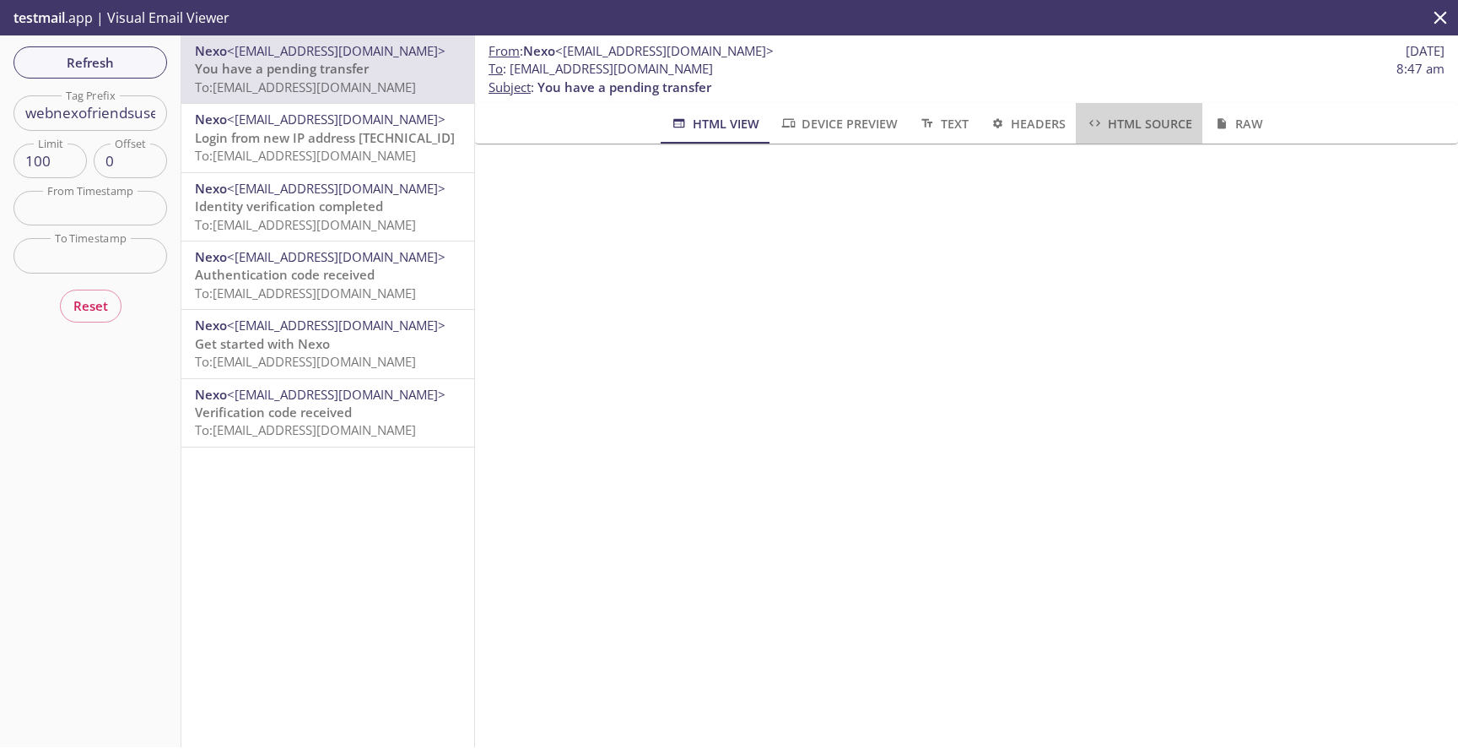
click at [1169, 127] on span "HTML Source" at bounding box center [1139, 123] width 106 height 21
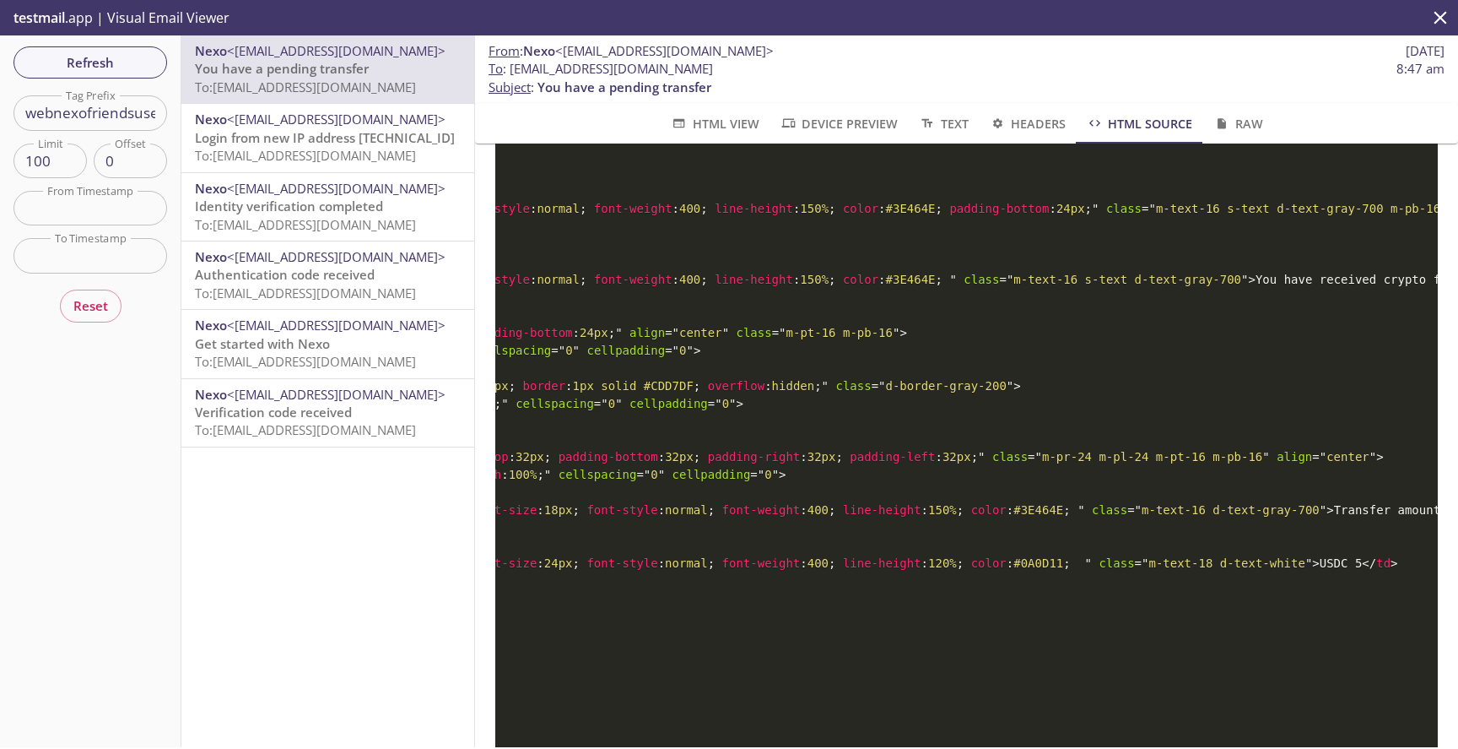
scroll to position [0, 379]
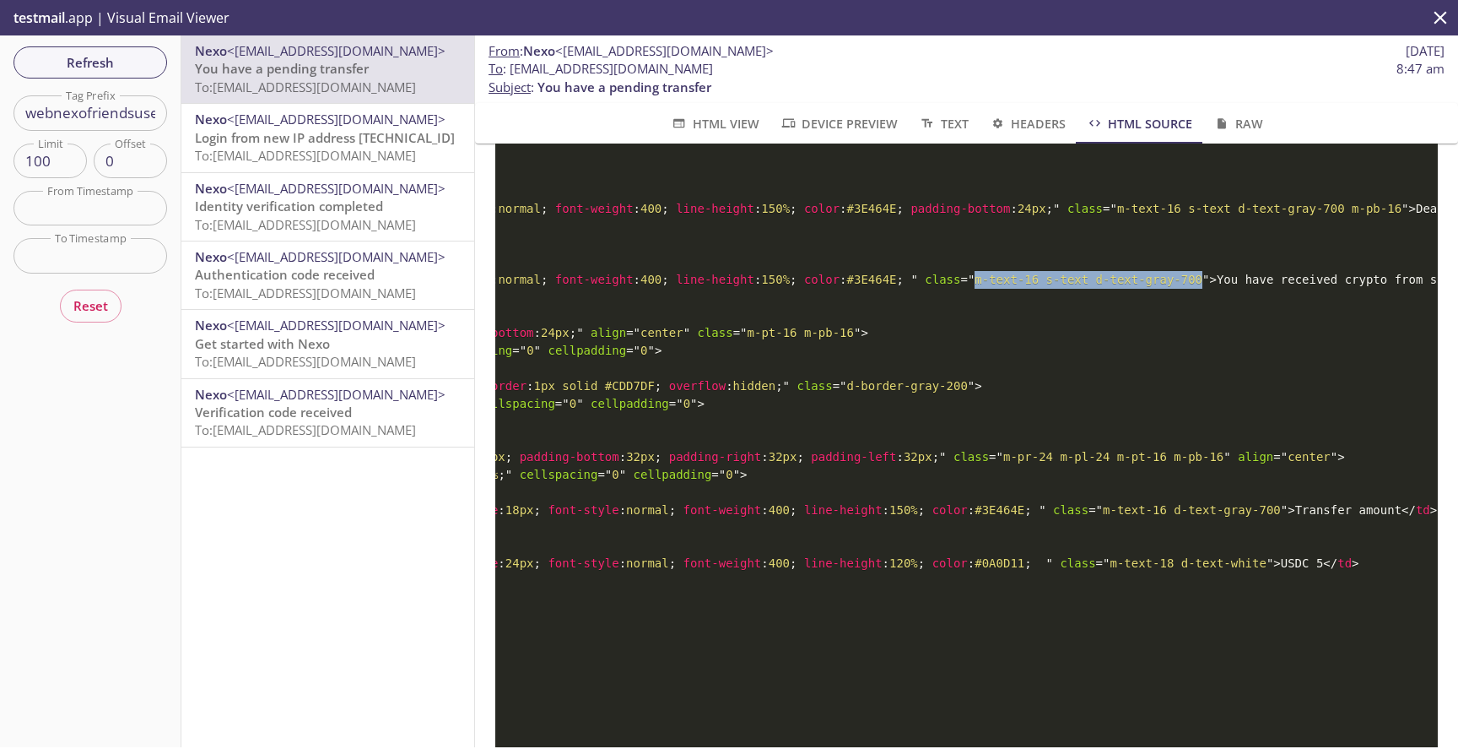
drag, startPoint x: 1013, startPoint y: 313, endPoint x: 1237, endPoint y: 311, distance: 224.5
click at [1209, 286] on span "= " m-text-16 s-text d-text-gray-700 "" at bounding box center [1084, 280] width 249 height 14
copy span "m-text-16 s-text d-text-gray-700"
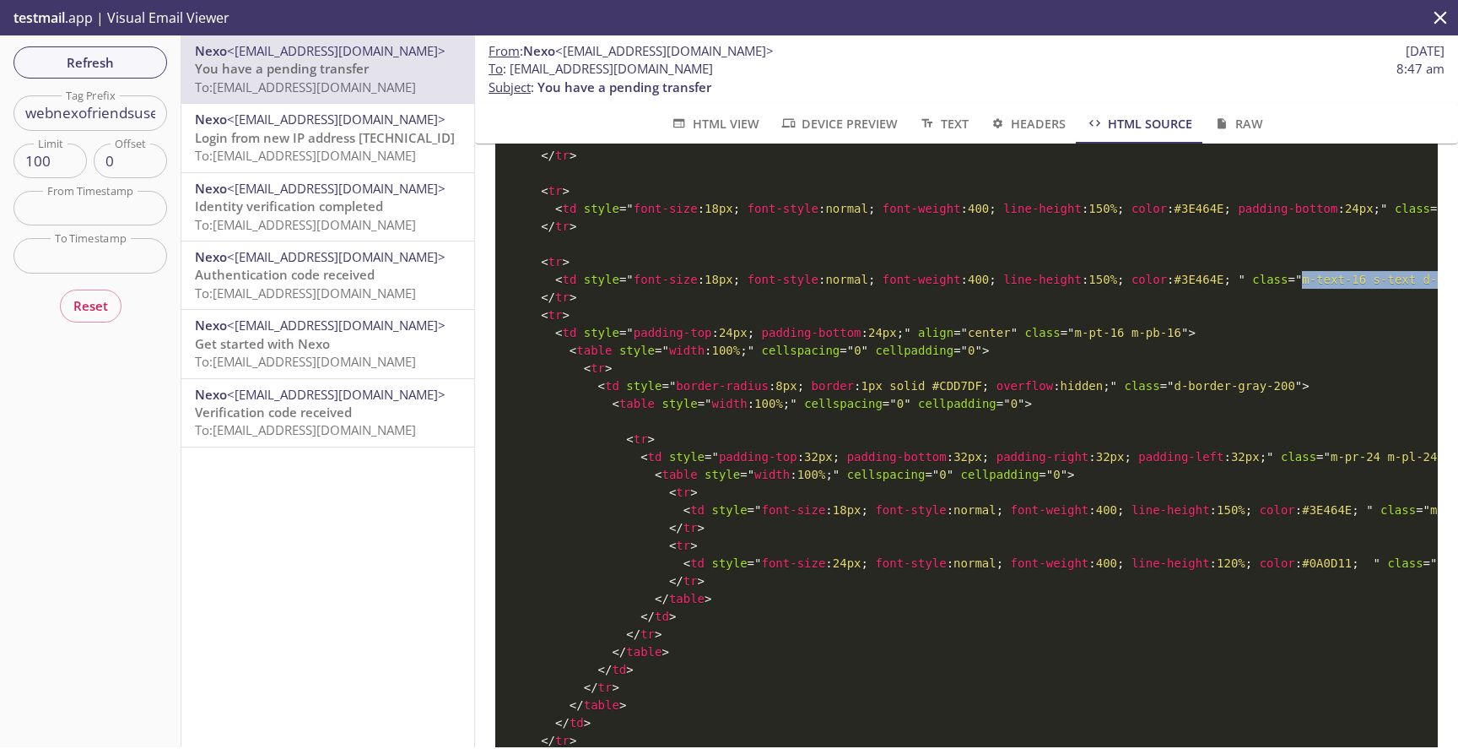
scroll to position [0, 0]
